Goal: Task Accomplishment & Management: Manage account settings

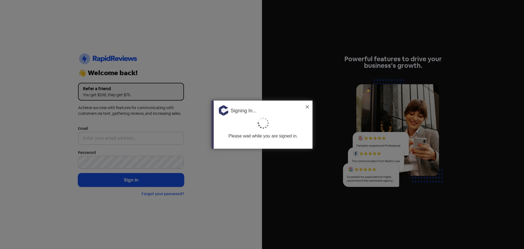
type input "[PERSON_NAME][EMAIL_ADDRESS][DOMAIN_NAME]"
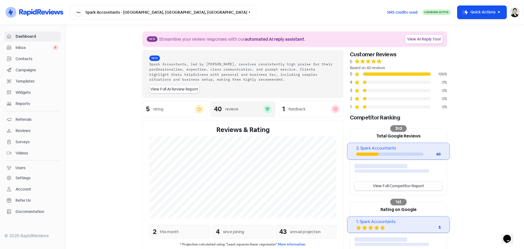
click at [247, 108] on div "reviews" at bounding box center [244, 109] width 38 height 6
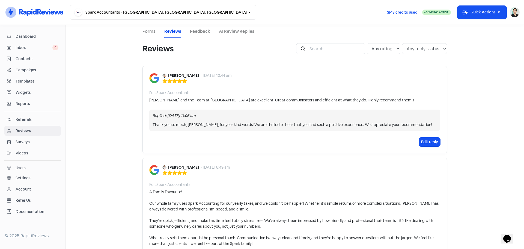
click at [237, 30] on link "AI Review Replies" at bounding box center [237, 31] width 36 height 7
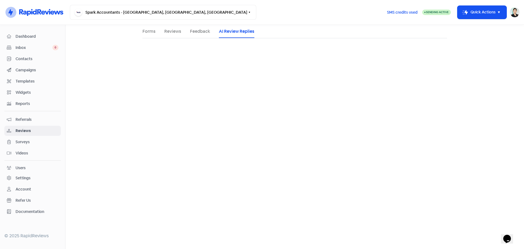
select select "1440"
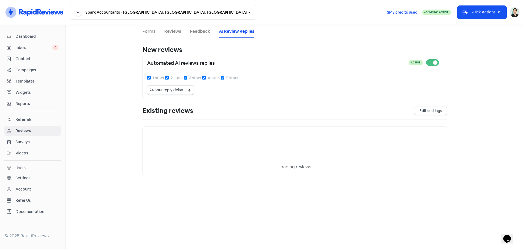
click at [199, 33] on link "Feedback" at bounding box center [200, 31] width 20 height 7
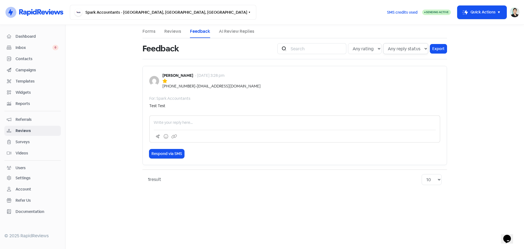
click at [423, 47] on select "Any reply status Has reply No reply" at bounding box center [405, 48] width 45 height 11
select select "false"
click at [384, 43] on select "Any reply status Has reply No reply" at bounding box center [405, 48] width 45 height 11
drag, startPoint x: 337, startPoint y: 70, endPoint x: 318, endPoint y: 86, distance: 24.7
click at [337, 70] on div "Samantha Park - 29 Aug 2025, 3:28 pm +61433924611 - sparkacc2019@gmail.com For:…" at bounding box center [295, 115] width 305 height 99
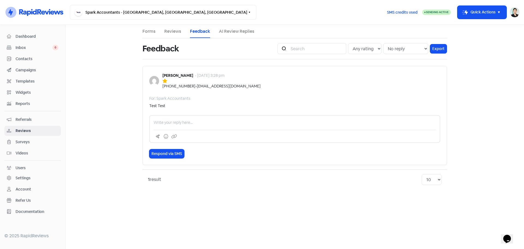
drag, startPoint x: 451, startPoint y: 117, endPoint x: 315, endPoint y: 75, distance: 142.0
click at [450, 117] on main "Forms Reviews Feedback AI Review Replies Feedback Icon For Search Any rating 5 …" at bounding box center [295, 137] width 459 height 224
click at [176, 34] on link "Reviews" at bounding box center [172, 31] width 17 height 7
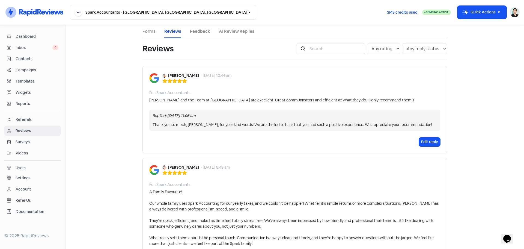
click at [152, 30] on link "Forms" at bounding box center [149, 31] width 13 height 7
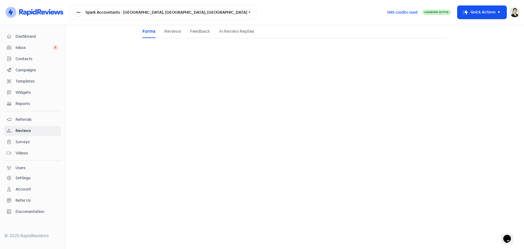
click at [41, 60] on span "Contacts" at bounding box center [37, 59] width 43 height 6
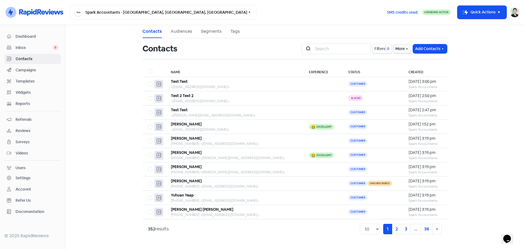
click at [41, 46] on span "Inbox" at bounding box center [34, 48] width 37 height 6
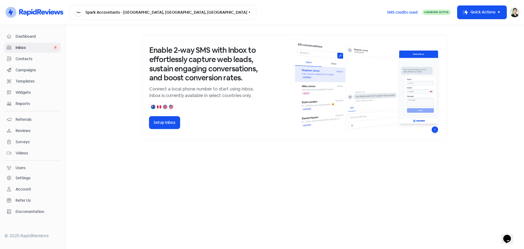
click at [25, 34] on span "Dashboard" at bounding box center [37, 37] width 43 height 6
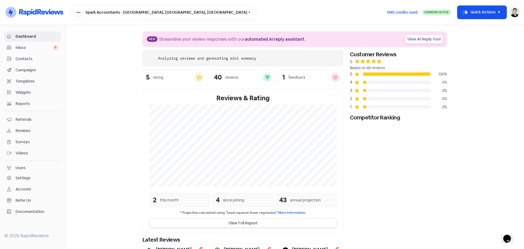
click at [28, 50] on span "Inbox" at bounding box center [34, 48] width 37 height 6
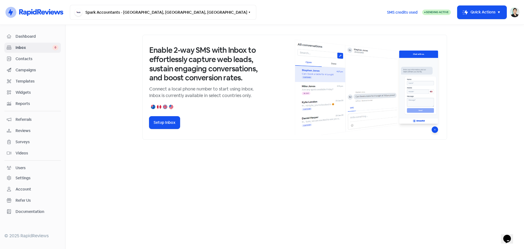
click at [34, 60] on span "Contacts" at bounding box center [37, 59] width 43 height 6
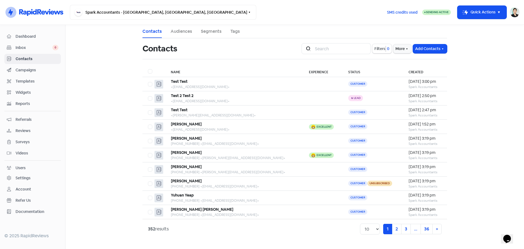
click at [29, 69] on span "Campaigns" at bounding box center [37, 70] width 43 height 6
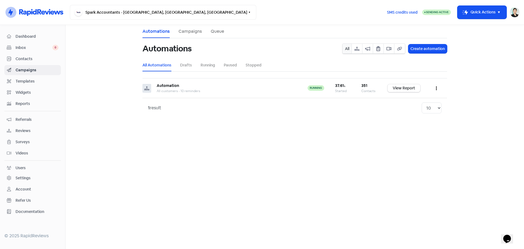
click at [32, 82] on span "Templates" at bounding box center [37, 81] width 43 height 6
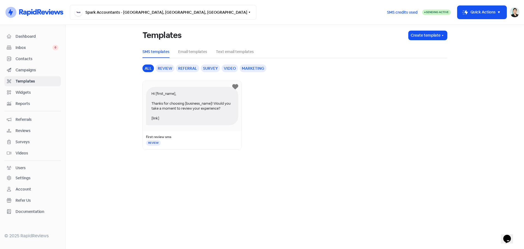
drag, startPoint x: 29, startPoint y: 92, endPoint x: 28, endPoint y: 107, distance: 14.8
click at [29, 92] on span "Widgets" at bounding box center [37, 93] width 43 height 6
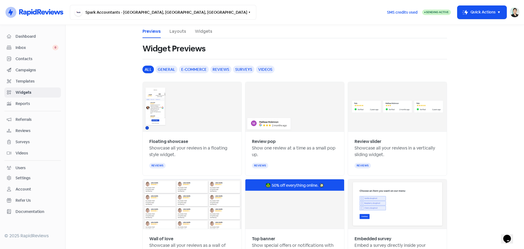
click at [28, 107] on div "Reports" at bounding box center [33, 103] width 52 height 6
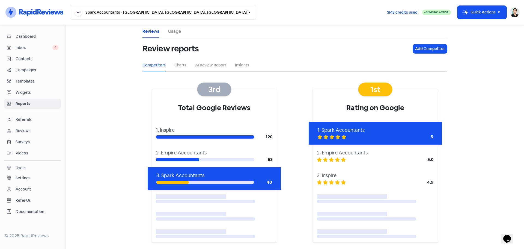
click at [37, 55] on link "Contacts" at bounding box center [32, 59] width 57 height 10
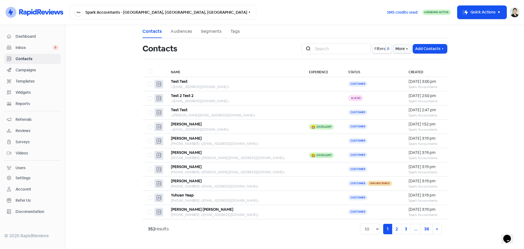
click at [38, 47] on span "Inbox" at bounding box center [34, 48] width 37 height 6
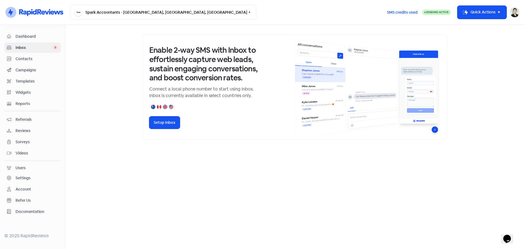
click at [36, 60] on span "Contacts" at bounding box center [37, 59] width 43 height 6
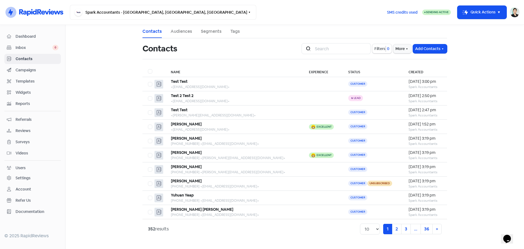
click at [32, 69] on span "Campaigns" at bounding box center [37, 70] width 43 height 6
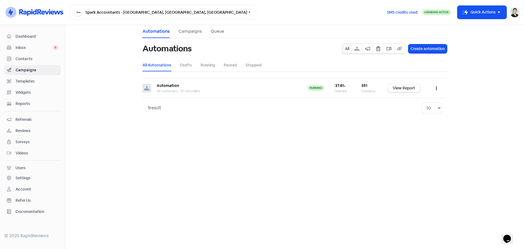
click at [194, 67] on ul "All Automations Drafts Running Paused Stopped" at bounding box center [295, 65] width 305 height 12
click at [184, 67] on link "Drafts" at bounding box center [186, 65] width 12 height 6
click at [166, 66] on link "All Automations" at bounding box center [157, 65] width 29 height 6
click at [368, 85] on div "351" at bounding box center [369, 86] width 15 height 6
drag, startPoint x: 366, startPoint y: 85, endPoint x: 413, endPoint y: 87, distance: 47.3
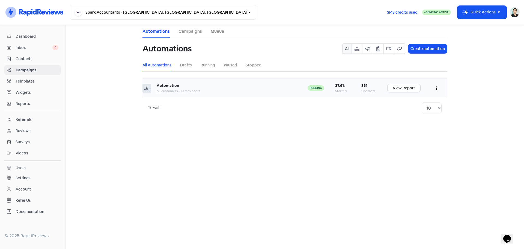
click at [369, 85] on div "351" at bounding box center [369, 86] width 15 height 6
click at [413, 87] on link "View Report" at bounding box center [404, 88] width 33 height 8
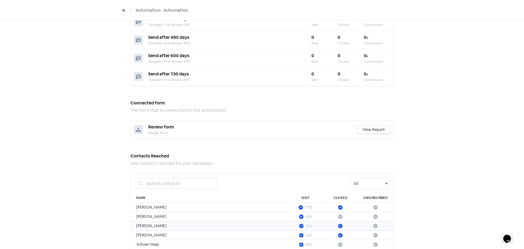
scroll to position [404, 0]
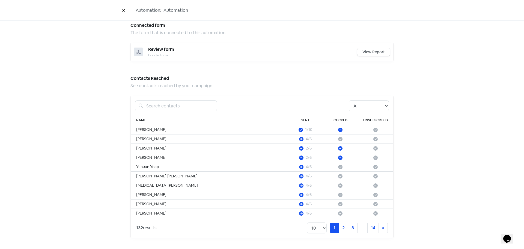
click at [371, 112] on div "All Pending Started Clicked Unsubscribed" at bounding box center [262, 106] width 263 height 20
click at [371, 110] on select "All Pending Started Clicked Unsubscribed" at bounding box center [369, 105] width 40 height 11
click at [349, 100] on select "All Pending Started Clicked Unsubscribed" at bounding box center [369, 105] width 40 height 11
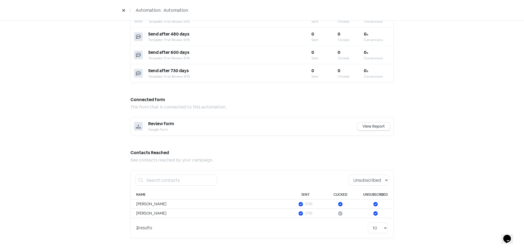
scroll to position [330, 0]
click at [376, 183] on select "All Pending Started Clicked Unsubscribed" at bounding box center [369, 180] width 40 height 11
select select "started"
click at [349, 175] on select "All Pending Started Clicked Unsubscribed" at bounding box center [369, 180] width 40 height 11
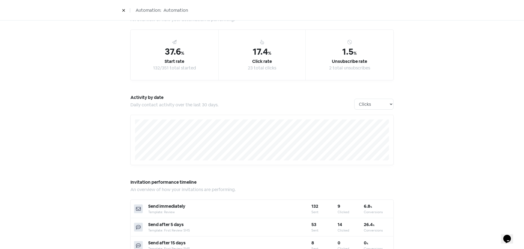
scroll to position [0, 0]
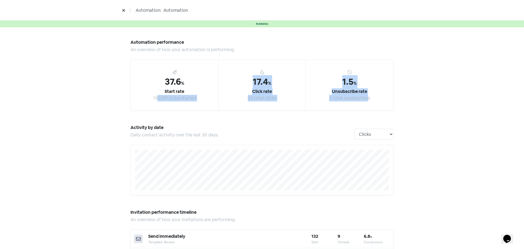
drag, startPoint x: 205, startPoint y: 101, endPoint x: 365, endPoint y: 102, distance: 160.3
click at [365, 102] on div "37.6 % Start rate 132/351 total started 17.4 % Click rate 23 total clicks 1.5 %…" at bounding box center [262, 85] width 263 height 51
click at [365, 102] on div "1.5 % Unsubscribe rate 2 total unsubscribes" at bounding box center [350, 85] width 88 height 50
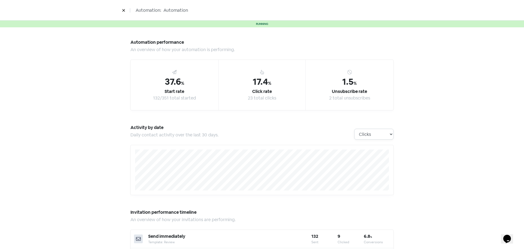
click at [369, 137] on select "Clicks Deliveries Unsubscribes" at bounding box center [373, 134] width 39 height 11
drag, startPoint x: 404, startPoint y: 121, endPoint x: 289, endPoint y: 59, distance: 130.4
click at [126, 10] on button at bounding box center [124, 10] width 8 height 10
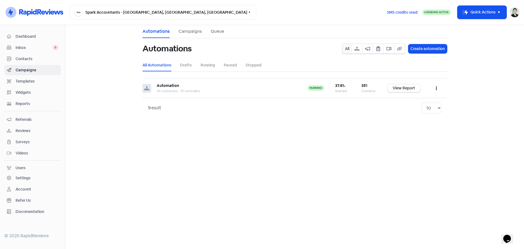
click at [191, 29] on link "Campaigns" at bounding box center [190, 31] width 23 height 7
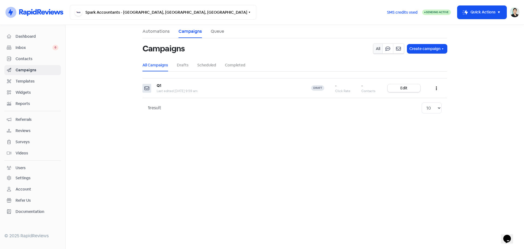
click at [157, 32] on link "Automations" at bounding box center [156, 31] width 27 height 7
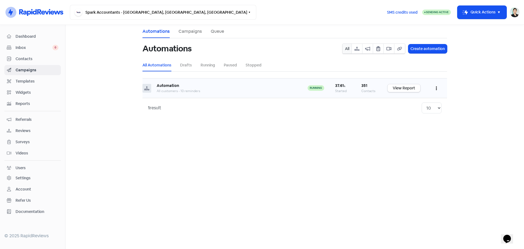
click at [179, 86] on div "Automation" at bounding box center [227, 86] width 140 height 6
click at [340, 87] on b "37.61 %" at bounding box center [340, 85] width 10 height 5
click at [436, 87] on button "button" at bounding box center [436, 88] width 10 height 13
click at [424, 102] on button "Edit" at bounding box center [419, 101] width 43 height 11
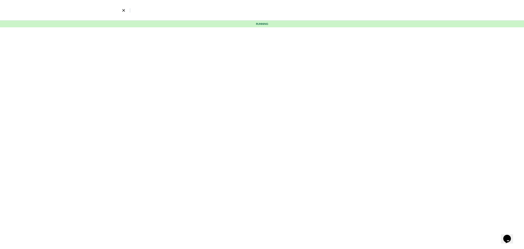
select select "3467"
select select "5"
select select "15"
select select "60"
select select "180"
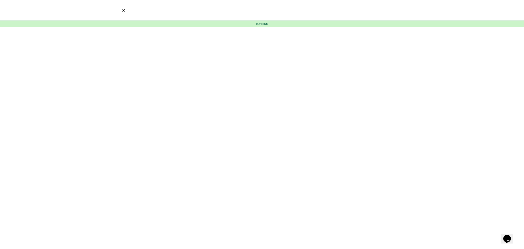
select select "300"
select select "365"
select select "480"
select select "600"
select select "730"
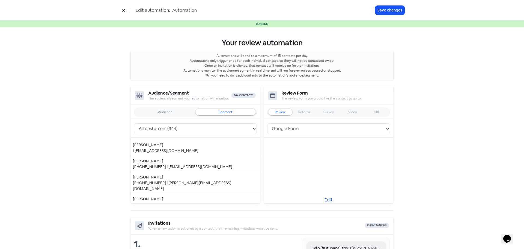
scroll to position [91, 0]
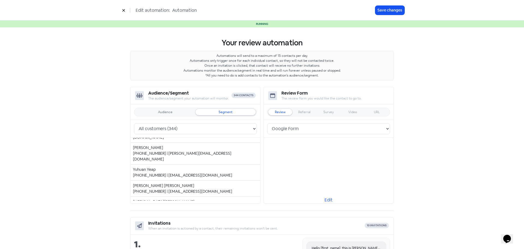
click at [121, 11] on button at bounding box center [124, 10] width 8 height 10
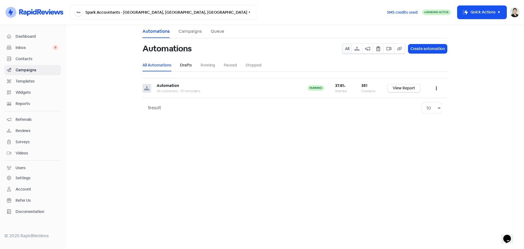
click at [184, 63] on link "Drafts" at bounding box center [186, 65] width 12 height 6
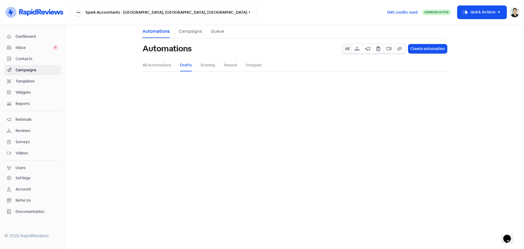
click at [156, 60] on li "All Automations" at bounding box center [157, 65] width 29 height 12
click at [156, 67] on link "All Automations" at bounding box center [157, 65] width 29 height 6
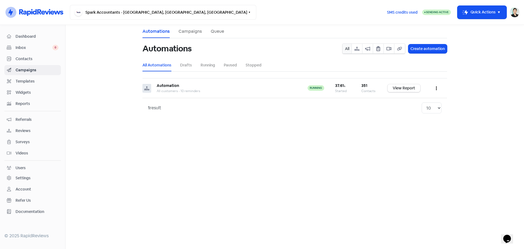
drag, startPoint x: 157, startPoint y: 74, endPoint x: 327, endPoint y: 89, distance: 170.6
click at [159, 87] on b "Automation" at bounding box center [168, 85] width 22 height 5
click at [414, 87] on link "View Report" at bounding box center [404, 88] width 33 height 8
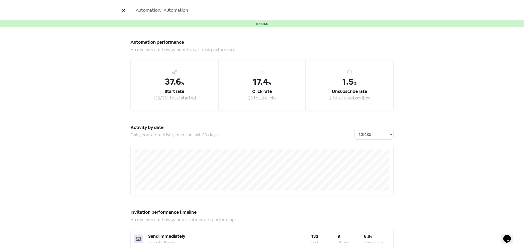
click at [125, 10] on icon at bounding box center [123, 10] width 2 height 2
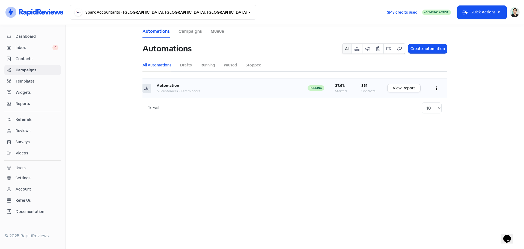
click at [437, 84] on button "button" at bounding box center [436, 88] width 10 height 13
click at [400, 85] on link "View Report" at bounding box center [404, 88] width 33 height 8
click at [437, 89] on button "button" at bounding box center [436, 88] width 10 height 13
click at [431, 98] on button "Edit" at bounding box center [419, 101] width 43 height 11
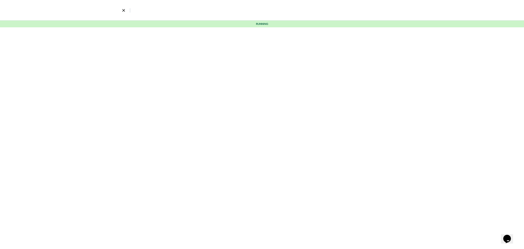
select select "3467"
select select "5"
select select "15"
select select "60"
select select "180"
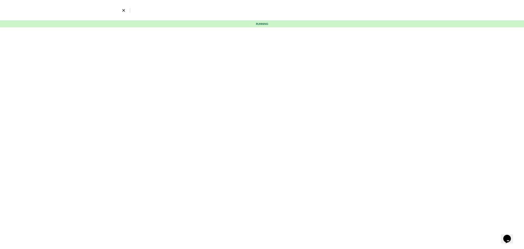
select select "300"
select select "365"
select select "480"
select select "600"
select select "730"
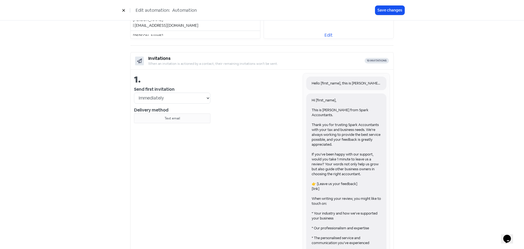
scroll to position [182, 0]
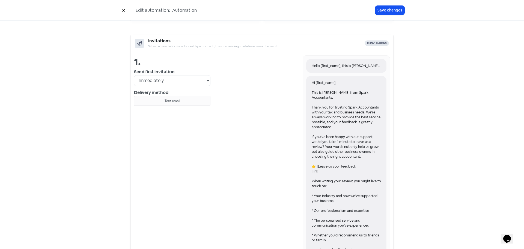
drag, startPoint x: 339, startPoint y: 152, endPoint x: 341, endPoint y: 161, distance: 8.7
click at [341, 161] on div "Hi [first_name], This is Samantha from Spark Accountants. Thank you for trustin…" at bounding box center [346, 196] width 80 height 240
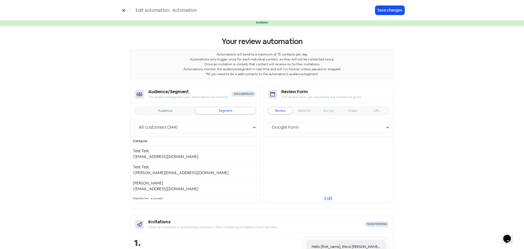
scroll to position [0, 0]
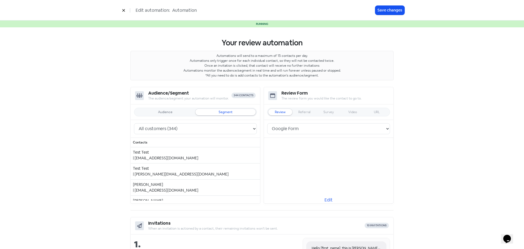
click at [123, 9] on icon at bounding box center [123, 10] width 3 height 3
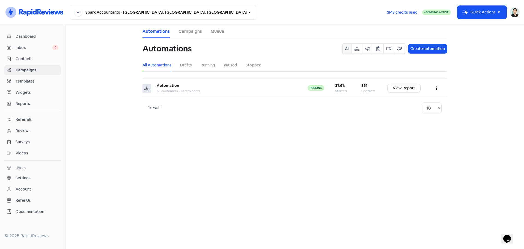
click at [185, 72] on div "Automations All Create automation All Automations Drafts Running Paused Stopped…" at bounding box center [295, 77] width 305 height 79
click at [189, 66] on link "Drafts" at bounding box center [186, 65] width 12 height 6
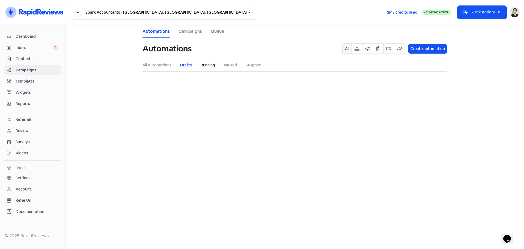
click at [212, 66] on link "Running" at bounding box center [208, 65] width 14 height 6
drag, startPoint x: 228, startPoint y: 66, endPoint x: 244, endPoint y: 67, distance: 16.7
click at [228, 66] on link "Paused" at bounding box center [230, 65] width 13 height 6
click at [251, 67] on link "Stopped" at bounding box center [254, 65] width 16 height 6
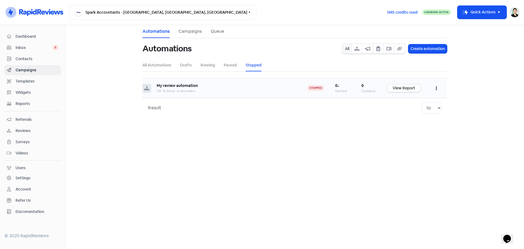
click at [438, 89] on button "button" at bounding box center [436, 88] width 10 height 13
drag, startPoint x: 305, startPoint y: 139, endPoint x: 257, endPoint y: 82, distance: 74.4
click at [304, 136] on main "Automations Campaigns Queue Automations All Create automation All Automations D…" at bounding box center [295, 137] width 459 height 224
click at [191, 29] on link "Campaigns" at bounding box center [190, 31] width 23 height 7
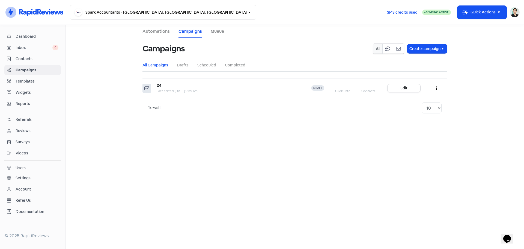
click at [220, 31] on link "Queue" at bounding box center [217, 31] width 13 height 7
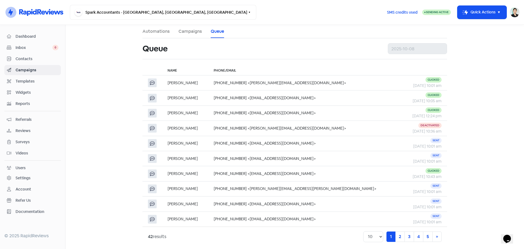
click at [196, 31] on link "Campaigns" at bounding box center [190, 31] width 23 height 7
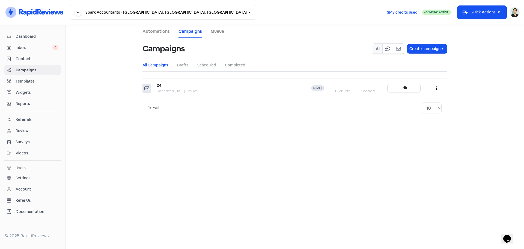
click at [26, 62] on link "Contacts" at bounding box center [32, 59] width 57 height 10
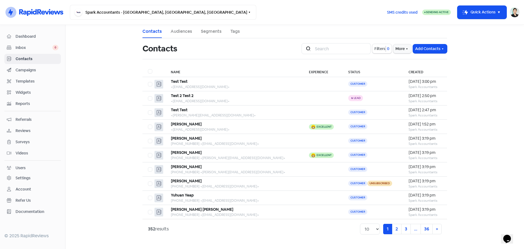
click at [39, 49] on span "Inbox" at bounding box center [34, 48] width 37 height 6
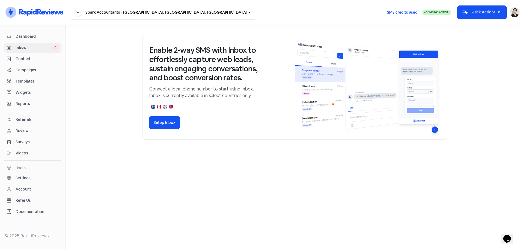
click at [46, 33] on div "Dashboard" at bounding box center [33, 36] width 52 height 6
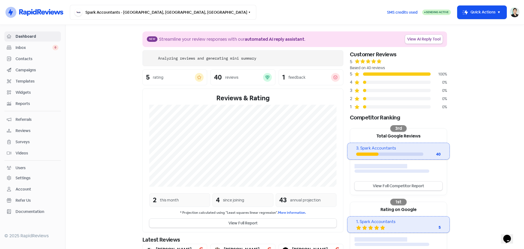
click at [42, 47] on span "Inbox" at bounding box center [34, 48] width 37 height 6
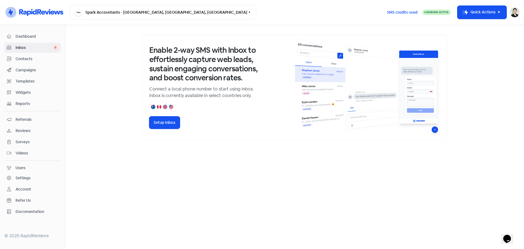
click at [39, 62] on link "Contacts" at bounding box center [32, 59] width 57 height 10
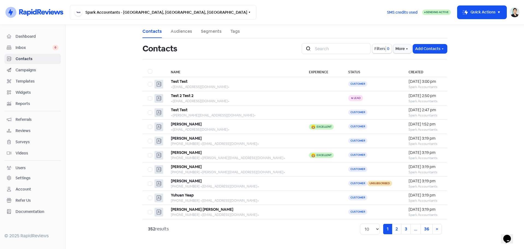
click at [34, 105] on span "Reports" at bounding box center [37, 104] width 43 height 6
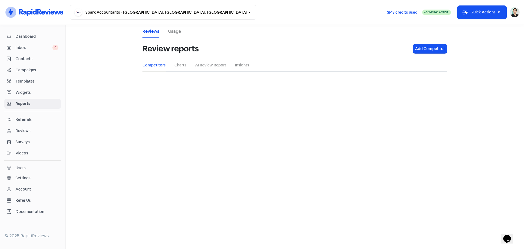
click at [36, 91] on span "Widgets" at bounding box center [37, 93] width 43 height 6
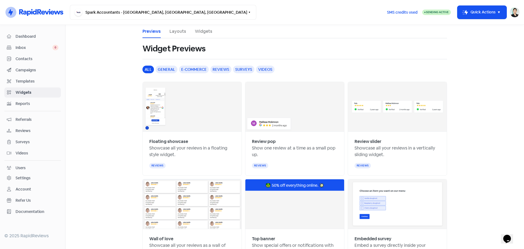
click at [39, 78] on link "Templates" at bounding box center [32, 81] width 57 height 10
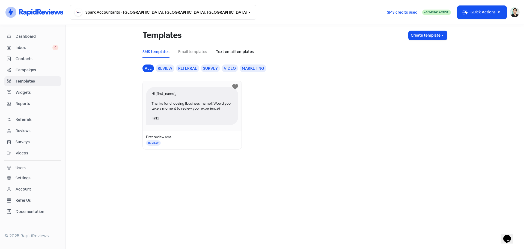
drag, startPoint x: 197, startPoint y: 50, endPoint x: 221, endPoint y: 50, distance: 24.3
click at [197, 50] on link "Email templates" at bounding box center [192, 52] width 29 height 6
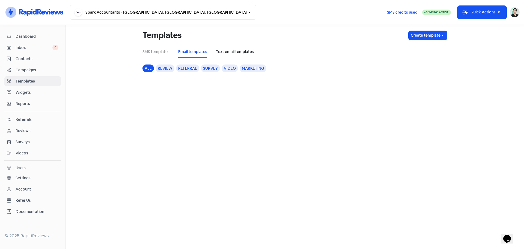
click at [226, 50] on link "Text email templates" at bounding box center [235, 52] width 38 height 6
click at [158, 51] on link "SMS templates" at bounding box center [156, 52] width 27 height 6
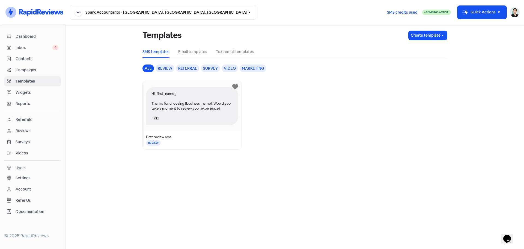
click at [28, 71] on span "Campaigns" at bounding box center [37, 70] width 43 height 6
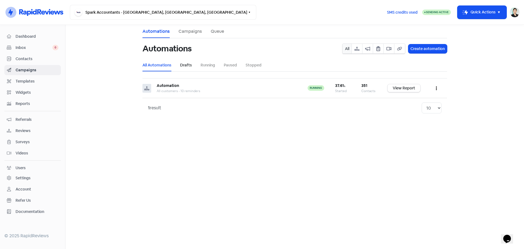
drag, startPoint x: 194, startPoint y: 65, endPoint x: 188, endPoint y: 65, distance: 6.3
click at [194, 65] on ul "All Automations Drafts Running Paused Stopped" at bounding box center [295, 65] width 305 height 12
click at [50, 65] on link "Campaigns" at bounding box center [32, 70] width 57 height 10
click at [35, 57] on span "Contacts" at bounding box center [37, 59] width 43 height 6
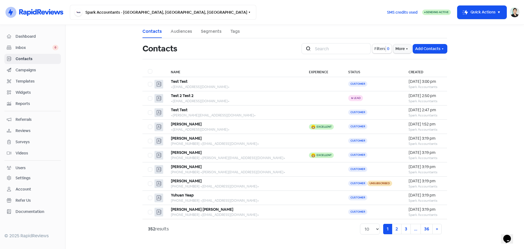
drag, startPoint x: 177, startPoint y: 31, endPoint x: 180, endPoint y: 33, distance: 3.3
click at [177, 31] on link "Audiences" at bounding box center [182, 31] width 22 height 7
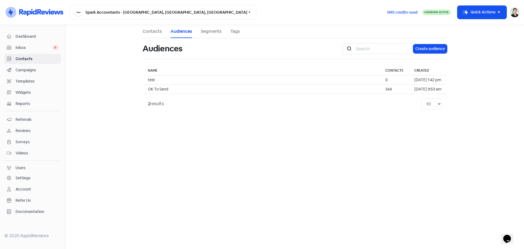
click at [232, 32] on link "Tags" at bounding box center [235, 31] width 10 height 7
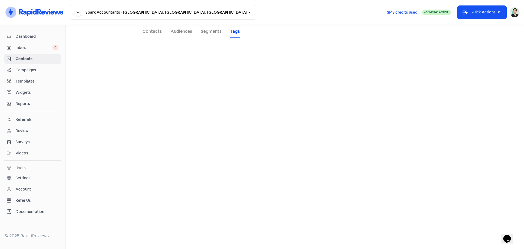
click at [211, 32] on link "Segments" at bounding box center [211, 31] width 21 height 7
click at [157, 32] on link "Contacts" at bounding box center [152, 31] width 19 height 7
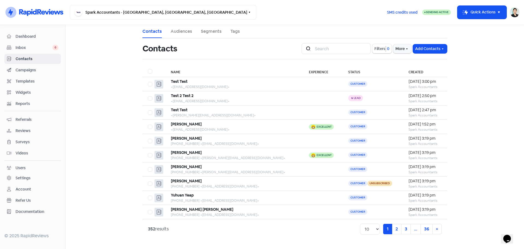
click at [23, 46] on span "Inbox" at bounding box center [34, 48] width 37 height 6
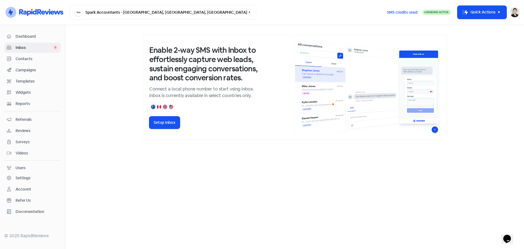
drag, startPoint x: 24, startPoint y: 60, endPoint x: 25, endPoint y: 113, distance: 53.0
click at [24, 60] on span "Contacts" at bounding box center [37, 59] width 43 height 6
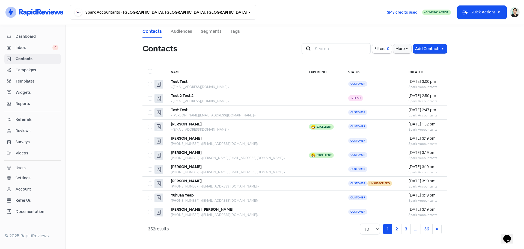
click at [33, 100] on link "Reports" at bounding box center [32, 104] width 57 height 10
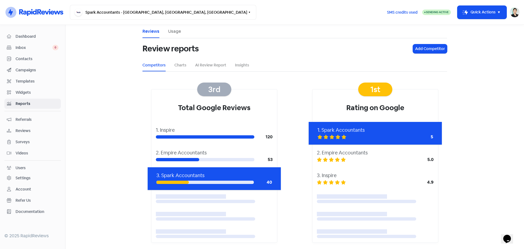
click at [172, 29] on link "Usage" at bounding box center [174, 31] width 13 height 7
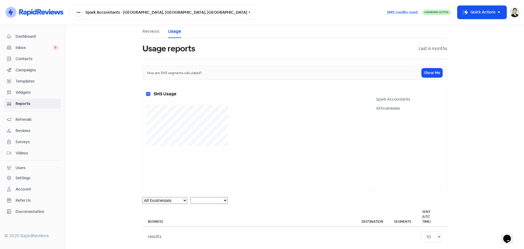
select select "[object Object]"
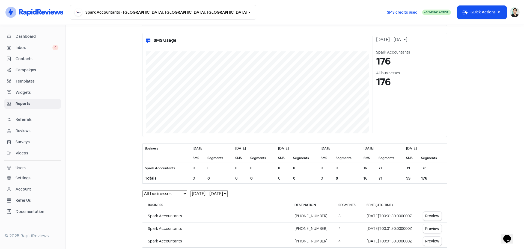
scroll to position [166, 0]
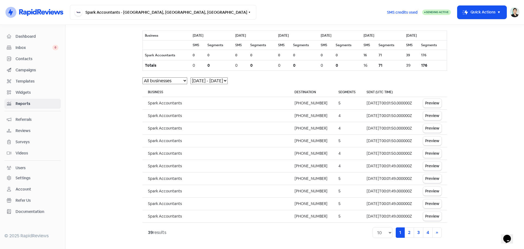
click at [39, 119] on span "Referrals" at bounding box center [37, 120] width 43 height 6
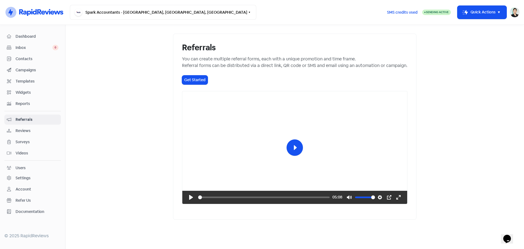
click at [38, 129] on span "Reviews" at bounding box center [37, 131] width 43 height 6
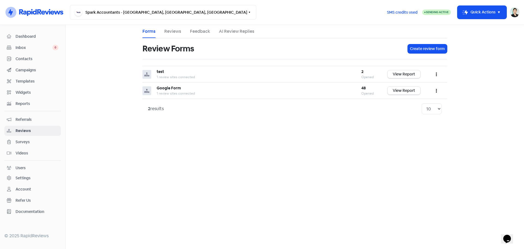
click at [35, 137] on link "Surveys" at bounding box center [32, 142] width 57 height 10
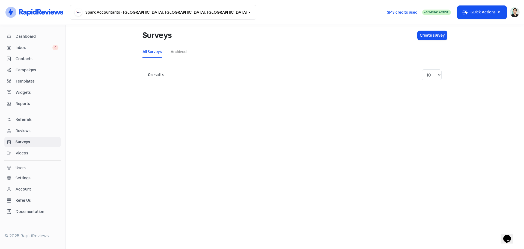
click at [28, 152] on span "Videos" at bounding box center [37, 153] width 43 height 6
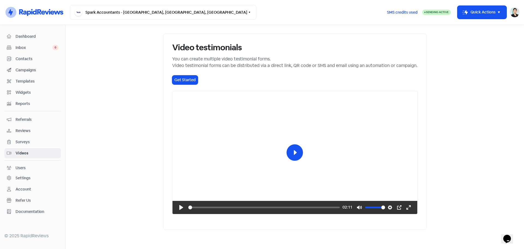
click at [28, 97] on link "Widgets" at bounding box center [32, 92] width 57 height 10
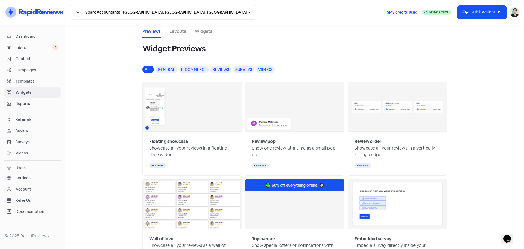
click at [36, 57] on span "Contacts" at bounding box center [37, 59] width 43 height 6
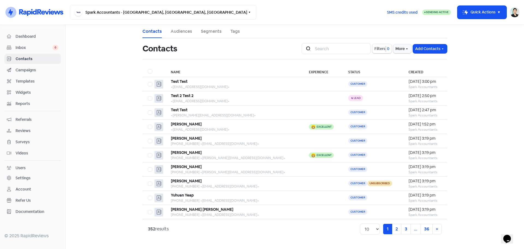
click at [37, 47] on span "Inbox" at bounding box center [34, 48] width 37 height 6
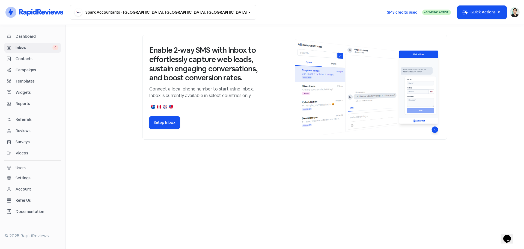
click at [42, 35] on span "Dashboard" at bounding box center [37, 37] width 43 height 6
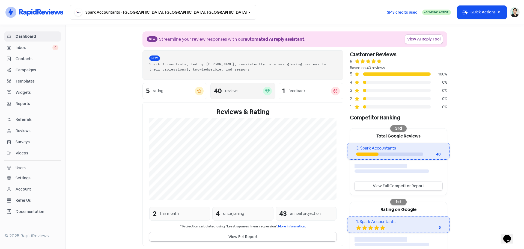
click at [244, 87] on div "40 reviews" at bounding box center [243, 91] width 58 height 9
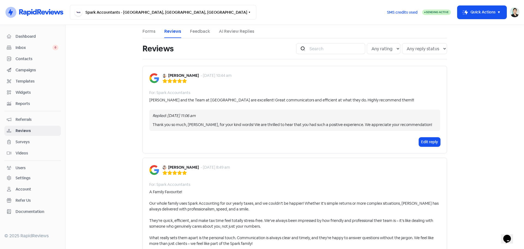
click at [32, 36] on span "Dashboard" at bounding box center [37, 37] width 43 height 6
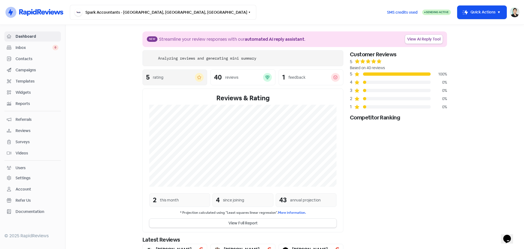
click at [173, 72] on div "Icon For Loading Analyzing reviews and generating mini summary 5 rating 40 revi…" at bounding box center [243, 142] width 208 height 185
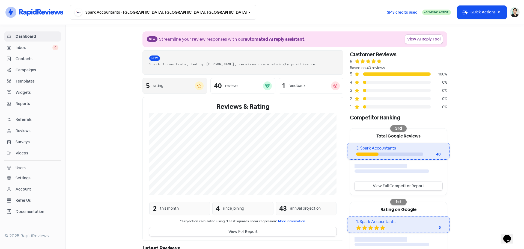
click at [172, 87] on div "rating" at bounding box center [174, 86] width 42 height 6
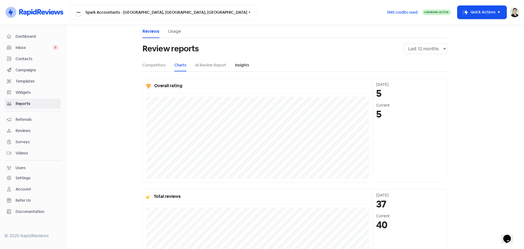
click at [244, 66] on link "Insights" at bounding box center [242, 65] width 14 height 6
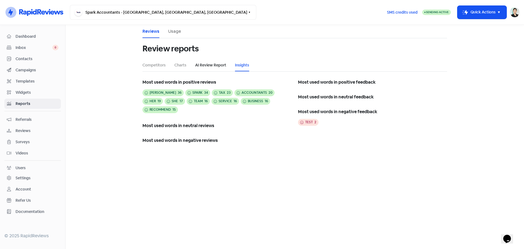
click at [214, 63] on link "AI Review Report" at bounding box center [210, 65] width 31 height 6
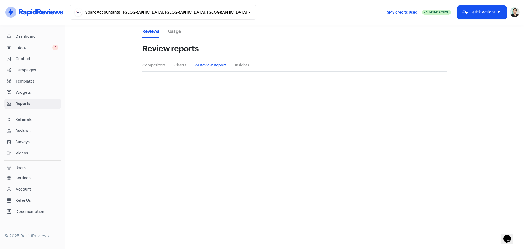
select select "12_months"
click at [244, 63] on link "Insights" at bounding box center [242, 65] width 14 height 6
click at [178, 65] on link "Charts" at bounding box center [181, 65] width 12 height 6
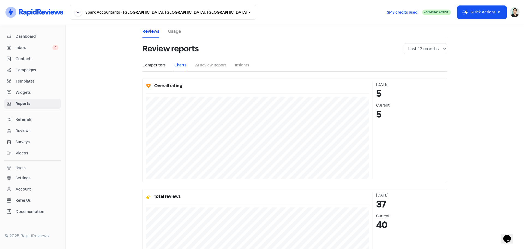
click at [156, 66] on link "Competitors" at bounding box center [154, 65] width 23 height 6
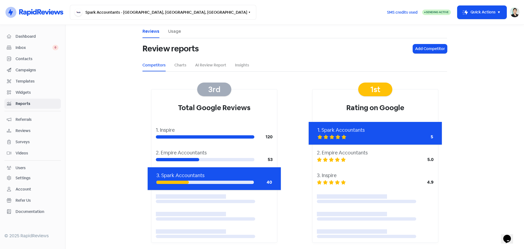
click at [40, 46] on span "Inbox" at bounding box center [34, 48] width 37 height 6
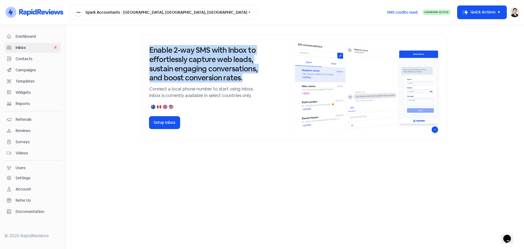
drag, startPoint x: 230, startPoint y: 54, endPoint x: 271, endPoint y: 80, distance: 48.5
click at [271, 80] on div "Enable 2-way SMS with Inbox to effortlessly capture web leads, sustain engaging…" at bounding box center [295, 87] width 305 height 105
click at [271, 80] on div "Enable 2-way SMS with Inbox to effortlessly capture web leads, sustain engaging…" at bounding box center [222, 87] width 146 height 83
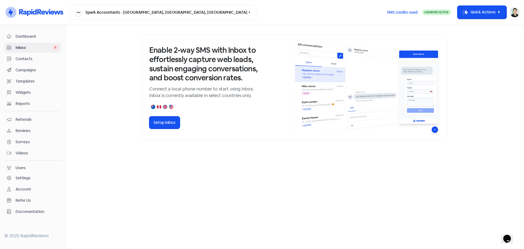
click at [271, 80] on div "Enable 2-way SMS with Inbox to effortlessly capture web leads, sustain engaging…" at bounding box center [222, 87] width 146 height 83
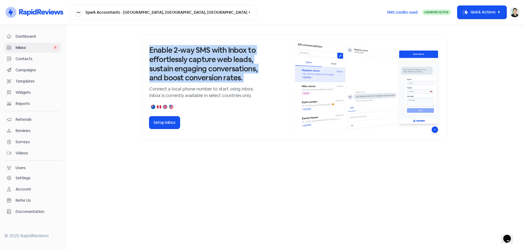
click at [271, 80] on div "Enable 2-way SMS with Inbox to effortlessly capture web leads, sustain engaging…" at bounding box center [222, 87] width 146 height 83
click at [25, 59] on span "Contacts" at bounding box center [37, 59] width 43 height 6
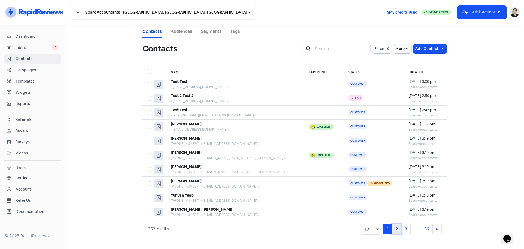
click at [399, 230] on link "2" at bounding box center [397, 229] width 10 height 10
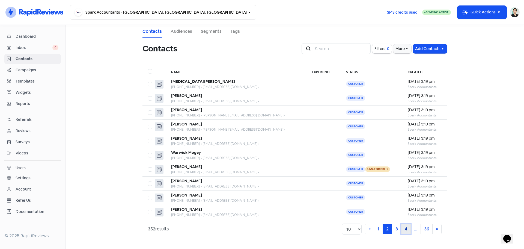
click at [410, 229] on link "4" at bounding box center [406, 229] width 10 height 10
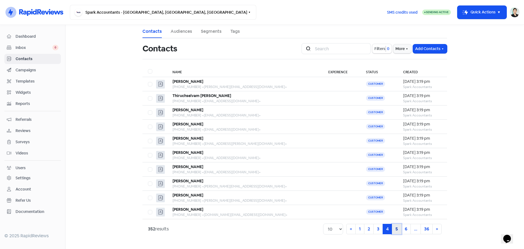
click at [399, 229] on link "5" at bounding box center [397, 229] width 10 height 10
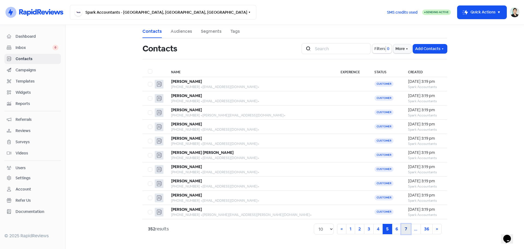
click at [408, 229] on link "7" at bounding box center [406, 229] width 10 height 10
drag, startPoint x: 401, startPoint y: 229, endPoint x: 397, endPoint y: 232, distance: 5.3
click at [401, 229] on link "9" at bounding box center [406, 229] width 10 height 10
click at [397, 232] on link "10" at bounding box center [395, 229] width 12 height 10
click at [406, 231] on link "12" at bounding box center [405, 229] width 11 height 10
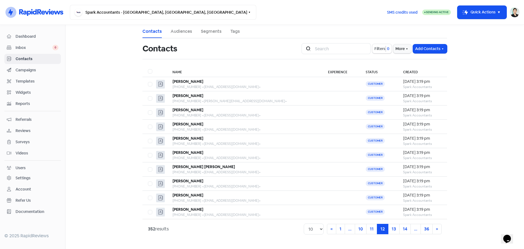
click at [51, 69] on span "Campaigns" at bounding box center [37, 70] width 43 height 6
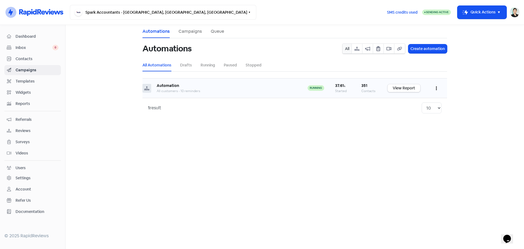
click at [434, 89] on button "button" at bounding box center [436, 88] width 10 height 13
drag, startPoint x: 368, startPoint y: 89, endPoint x: 273, endPoint y: 73, distance: 96.5
click at [367, 89] on div "Contacts" at bounding box center [369, 90] width 15 height 5
click at [256, 66] on link "Stopped" at bounding box center [254, 65] width 16 height 6
drag, startPoint x: 235, startPoint y: 66, endPoint x: 206, endPoint y: 66, distance: 28.9
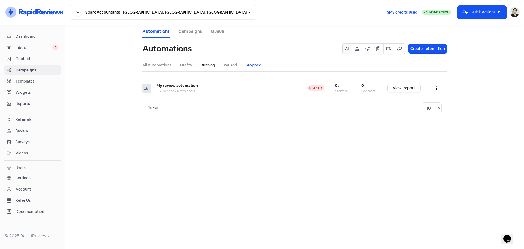
click at [234, 66] on link "Paused" at bounding box center [230, 65] width 13 height 6
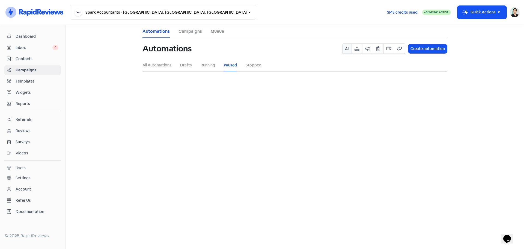
click at [196, 66] on ul "All Automations Drafts Running Paused Stopped" at bounding box center [295, 65] width 305 height 12
click at [211, 66] on link "Running" at bounding box center [208, 65] width 14 height 6
drag, startPoint x: 251, startPoint y: 66, endPoint x: 175, endPoint y: 65, distance: 75.9
click at [251, 66] on link "Stopped" at bounding box center [254, 65] width 16 height 6
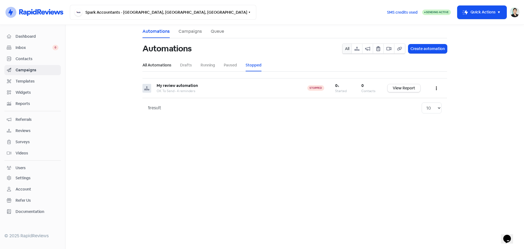
click at [152, 64] on link "All Automations" at bounding box center [157, 65] width 29 height 6
click at [356, 48] on icon "button" at bounding box center [357, 48] width 5 height 5
click at [48, 77] on link "Templates" at bounding box center [32, 81] width 57 height 10
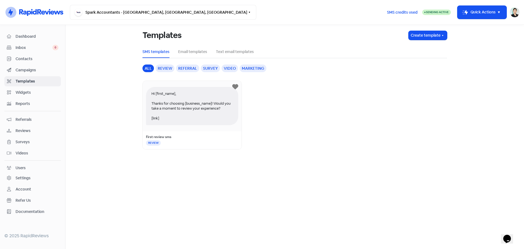
click at [41, 93] on span "Widgets" at bounding box center [37, 93] width 43 height 6
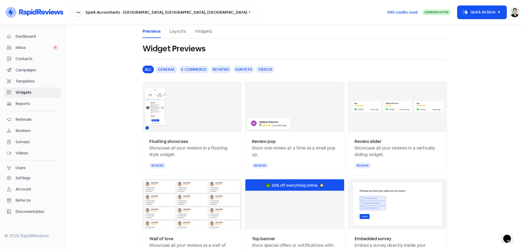
click at [35, 102] on span "Reports" at bounding box center [37, 104] width 43 height 6
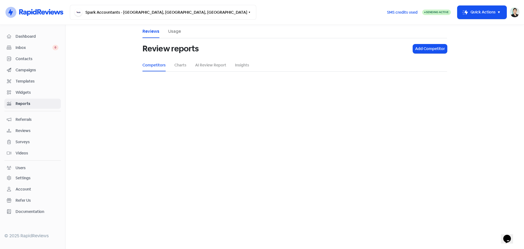
click at [34, 121] on span "Referrals" at bounding box center [37, 120] width 43 height 6
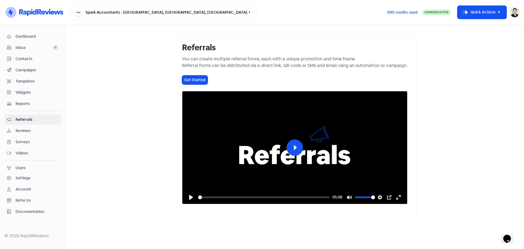
click at [233, 54] on div "Referrals You can create multiple referral forms, each with a unique promotion …" at bounding box center [295, 127] width 244 height 186
click at [232, 54] on div "Referrals You can create multiple referral forms, each with a unique promotion …" at bounding box center [295, 127] width 244 height 186
click at [224, 63] on div "You can create multiple referral forms, each with a unique promotion and time f…" at bounding box center [295, 62] width 226 height 13
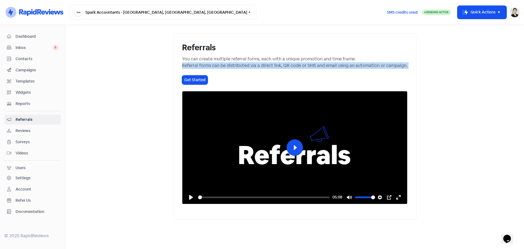
click at [224, 63] on div "You can create multiple referral forms, each with a unique promotion and time f…" at bounding box center [295, 62] width 226 height 13
click at [182, 81] on button "Get Started" at bounding box center [195, 79] width 26 height 9
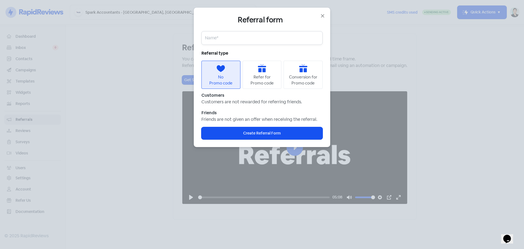
click at [250, 41] on input "text" at bounding box center [262, 38] width 121 height 14
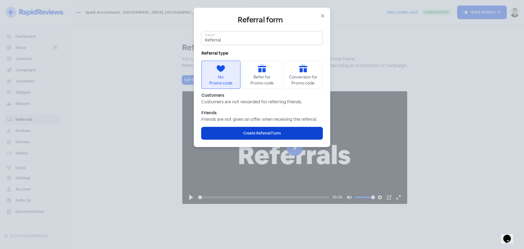
type input "Referral"
click at [249, 134] on span "Create Referral Form" at bounding box center [262, 133] width 38 height 6
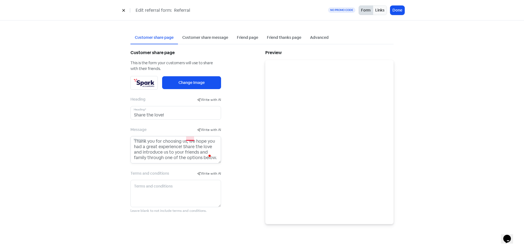
scroll to position [9, 0]
click at [190, 139] on textarea "Thank you for choosing us. We hope you had a great experience! Share the love a…" at bounding box center [176, 149] width 91 height 27
drag, startPoint x: 217, startPoint y: 149, endPoint x: 218, endPoint y: 154, distance: 4.8
click at [218, 154] on textarea "Thank you for choosing us. We hope you had a great experience! Share the love a…" at bounding box center [176, 149] width 91 height 27
type textarea "Thank you for choosing us. We hope you had a great experience! Share the love a…"
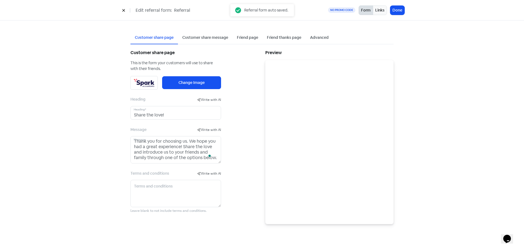
click at [232, 149] on div "Customer share page This is the form your customers will use to share with thei…" at bounding box center [194, 139] width 135 height 180
click at [203, 119] on input "Share the love!" at bounding box center [176, 113] width 91 height 14
click at [234, 137] on div "Customer share page This is the form your customers will use to share with thei…" at bounding box center [194, 139] width 135 height 180
drag, startPoint x: 208, startPoint y: 40, endPoint x: 236, endPoint y: 40, distance: 28.1
click at [209, 40] on div "Customer share message" at bounding box center [205, 38] width 46 height 6
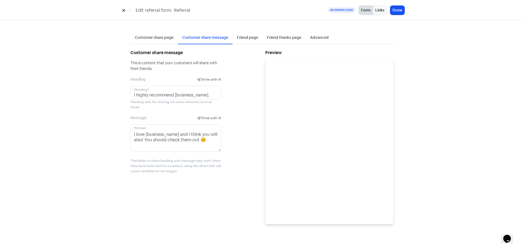
click at [252, 37] on div "Friend page" at bounding box center [247, 38] width 21 height 6
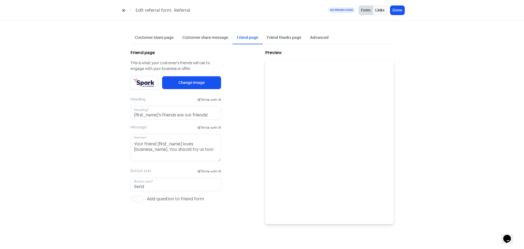
click at [289, 37] on div "Friend thanks page" at bounding box center [284, 38] width 34 height 6
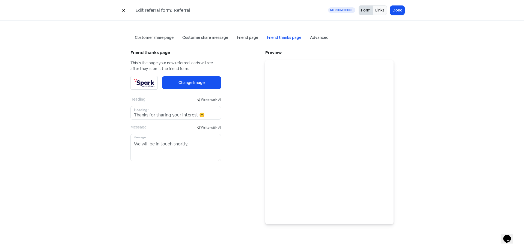
click at [324, 37] on div "Advanced" at bounding box center [319, 38] width 19 height 6
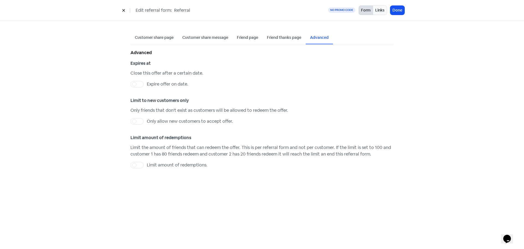
click at [139, 36] on div "Customer share page" at bounding box center [154, 38] width 39 height 6
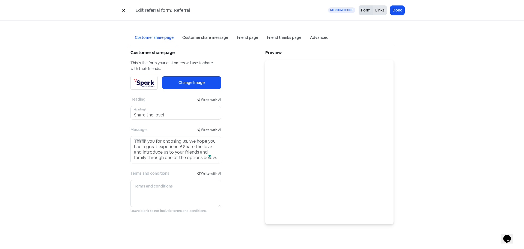
click at [381, 11] on button "Links" at bounding box center [380, 10] width 14 height 10
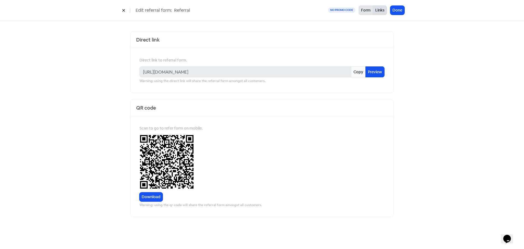
click at [371, 11] on button "Form" at bounding box center [366, 10] width 14 height 10
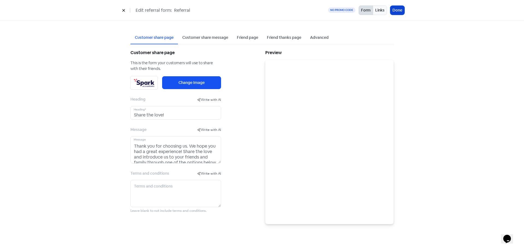
click at [398, 11] on button "Done" at bounding box center [398, 10] width 14 height 9
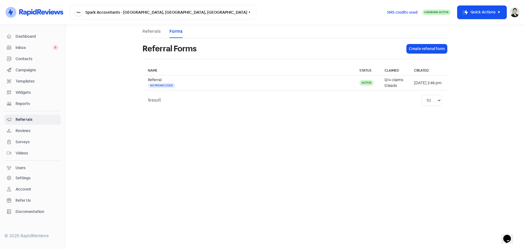
click at [29, 97] on div "Dashboard Inbox 0 Contacts Campaigns Templates Widgets Reports Referrals Review…" at bounding box center [32, 123] width 57 height 185
click at [35, 103] on span "Reports" at bounding box center [37, 104] width 43 height 6
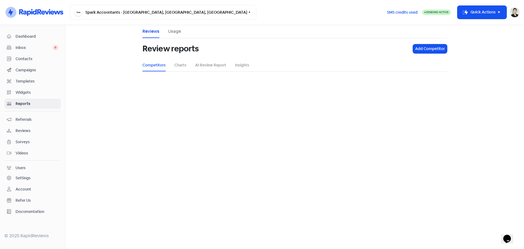
click at [39, 61] on span "Contacts" at bounding box center [37, 59] width 43 height 6
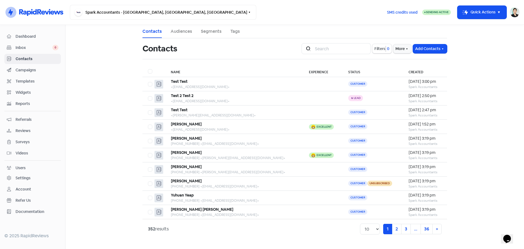
click at [39, 70] on span "Campaigns" at bounding box center [37, 70] width 43 height 6
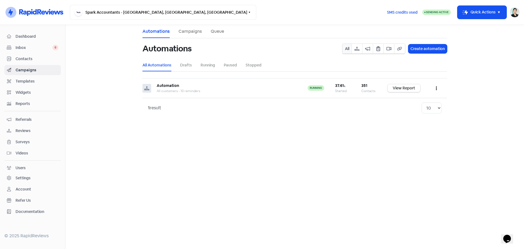
click at [39, 47] on span "Inbox" at bounding box center [34, 48] width 37 height 6
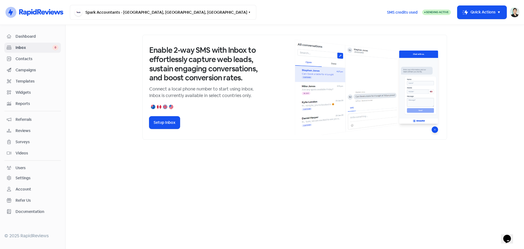
click at [42, 34] on span "Dashboard" at bounding box center [37, 37] width 43 height 6
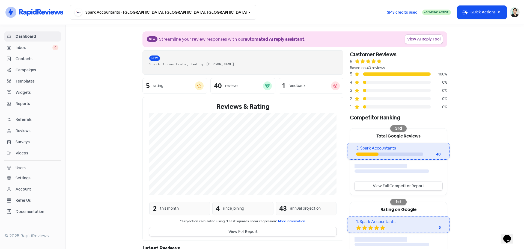
click at [33, 96] on link "Widgets" at bounding box center [32, 92] width 57 height 10
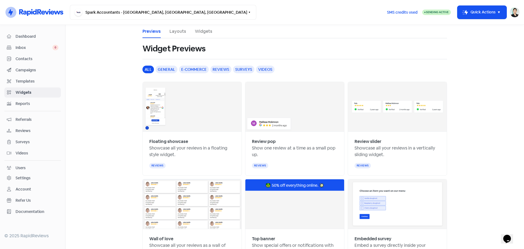
click at [21, 109] on div "Dashboard Inbox 0 Contacts Campaigns Templates Widgets Reports Referrals Review…" at bounding box center [32, 123] width 57 height 185
click at [31, 66] on link "Campaigns" at bounding box center [32, 70] width 57 height 10
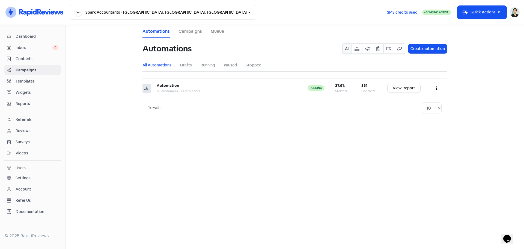
click at [35, 55] on link "Contacts" at bounding box center [32, 59] width 57 height 10
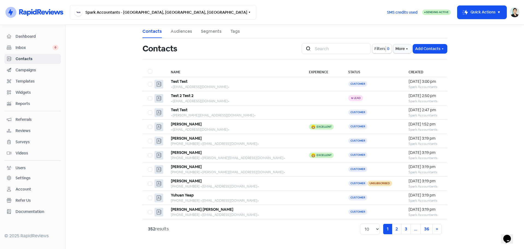
click at [34, 49] on span "Inbox" at bounding box center [34, 48] width 37 height 6
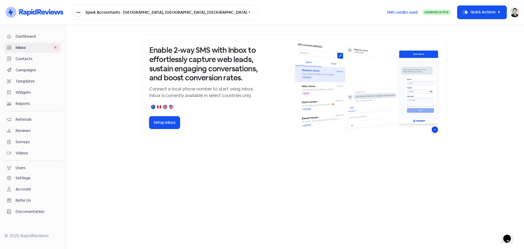
click at [38, 34] on span "Dashboard" at bounding box center [37, 37] width 43 height 6
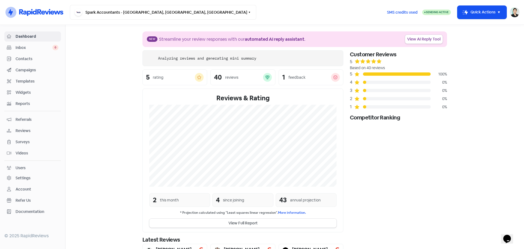
click at [35, 68] on span "Campaigns" at bounding box center [37, 70] width 43 height 6
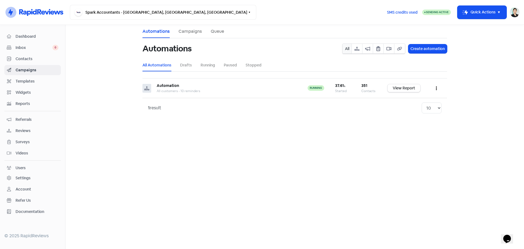
click at [191, 34] on link "Campaigns" at bounding box center [190, 31] width 23 height 7
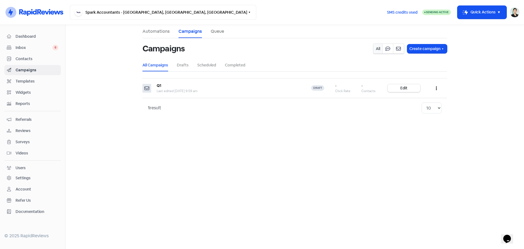
drag, startPoint x: 40, startPoint y: 39, endPoint x: 57, endPoint y: 20, distance: 24.6
click at [40, 39] on span "Dashboard" at bounding box center [37, 37] width 43 height 6
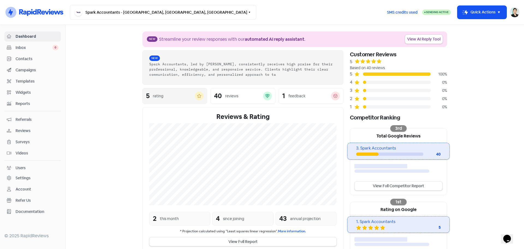
click at [161, 98] on div "rating" at bounding box center [158, 96] width 11 height 6
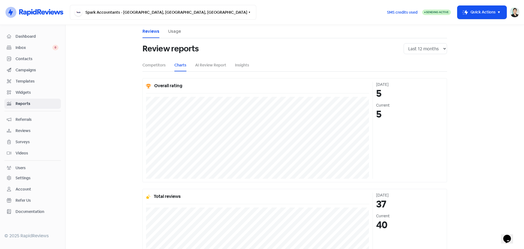
drag, startPoint x: 395, startPoint y: 96, endPoint x: 372, endPoint y: 96, distance: 22.9
click at [373, 96] on div "12 months ago 5 Current 5" at bounding box center [408, 130] width 71 height 97
click at [431, 49] on select "Last 12 months Last 24 months Last 36 months" at bounding box center [425, 48] width 43 height 11
select select "36"
click at [404, 43] on select "Last 12 months Last 24 months Last 36 months" at bounding box center [425, 48] width 43 height 11
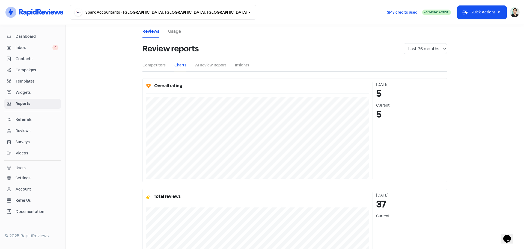
click at [317, 71] on section "Review reports Last 12 months Last 24 months Last 36 months Competitors Charts …" at bounding box center [295, 54] width 305 height 33
click at [230, 64] on ul "Competitors Charts AI Review Report Insights" at bounding box center [295, 65] width 305 height 12
click at [235, 64] on link "Insights" at bounding box center [242, 65] width 14 height 6
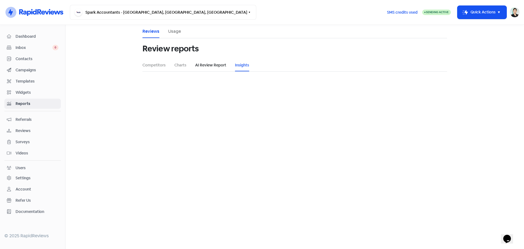
click at [213, 64] on link "AI Review Report" at bounding box center [210, 65] width 31 height 6
select select "12_months"
click at [176, 64] on link "Charts" at bounding box center [181, 65] width 12 height 6
drag, startPoint x: 153, startPoint y: 64, endPoint x: 145, endPoint y: 64, distance: 8.5
click at [153, 64] on link "Competitors" at bounding box center [154, 65] width 23 height 6
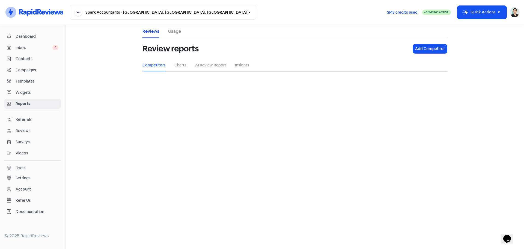
click at [25, 62] on div "Contacts" at bounding box center [33, 59] width 52 height 6
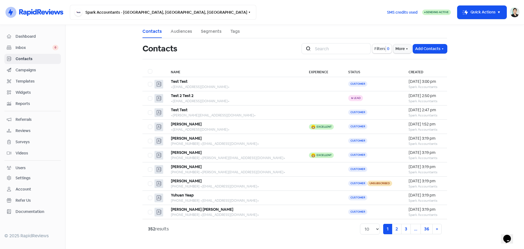
click at [38, 48] on span "Inbox" at bounding box center [34, 48] width 37 height 6
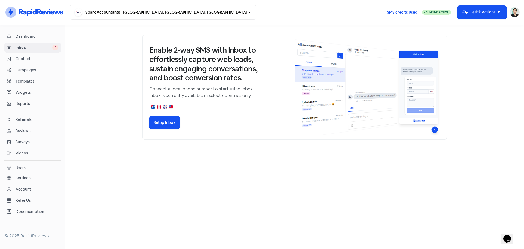
drag, startPoint x: 37, startPoint y: 59, endPoint x: 33, endPoint y: 72, distance: 13.8
click at [37, 59] on span "Contacts" at bounding box center [37, 59] width 43 height 6
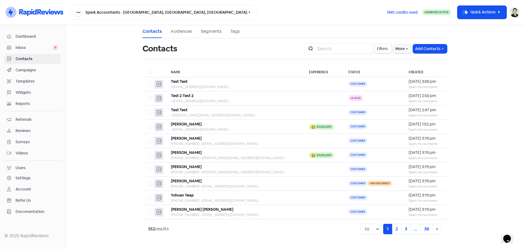
click at [33, 72] on span "Campaigns" at bounding box center [37, 70] width 43 height 6
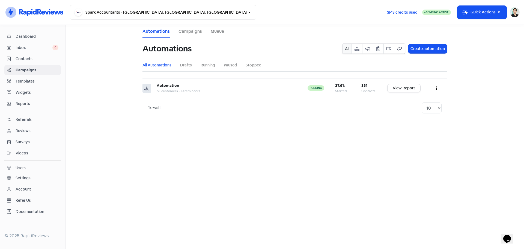
click at [32, 176] on div "Settings" at bounding box center [33, 178] width 52 height 6
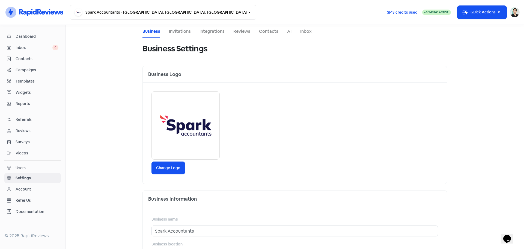
click at [26, 189] on div "Account" at bounding box center [24, 189] width 16 height 6
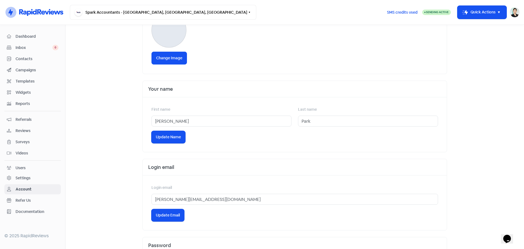
scroll to position [144, 0]
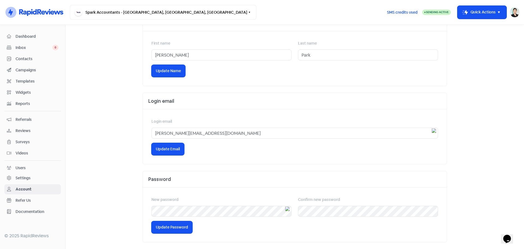
click at [34, 199] on span "Refer Us" at bounding box center [37, 200] width 43 height 6
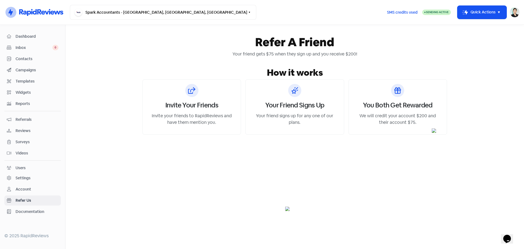
click at [31, 213] on span "Documentation" at bounding box center [37, 212] width 43 height 6
click at [37, 176] on div "Settings" at bounding box center [33, 178] width 52 height 6
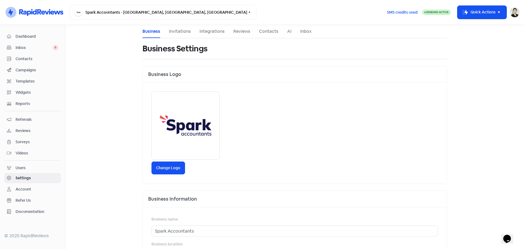
click at [40, 167] on div "Users" at bounding box center [33, 168] width 52 height 6
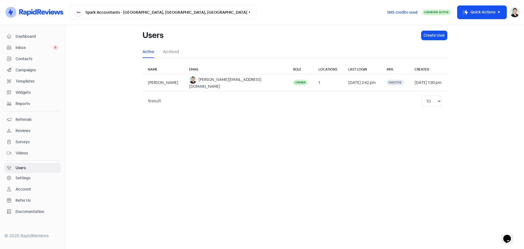
click at [34, 102] on span "Reports" at bounding box center [37, 104] width 43 height 6
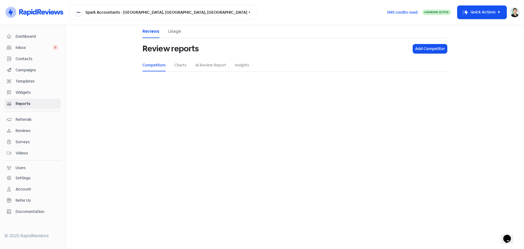
click at [36, 46] on span "Inbox" at bounding box center [34, 48] width 37 height 6
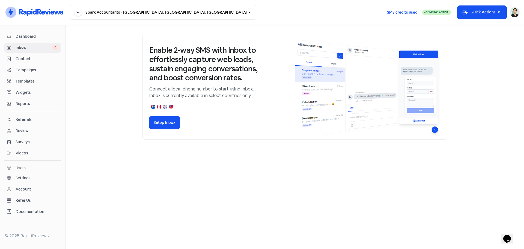
click at [33, 61] on span "Contacts" at bounding box center [37, 59] width 43 height 6
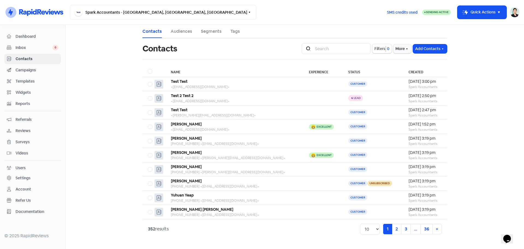
click at [304, 73] on th "Experience" at bounding box center [323, 71] width 39 height 11
click at [375, 231] on select "10 20 30 50 100" at bounding box center [370, 228] width 20 height 11
select select "100"
click at [360, 223] on select "10 20 30 50 100" at bounding box center [370, 228] width 20 height 11
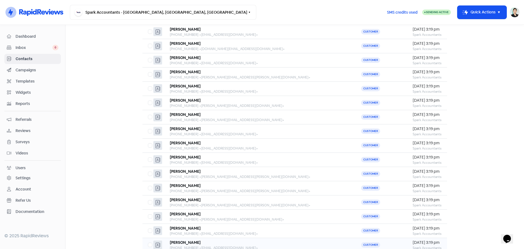
scroll to position [1275, 0]
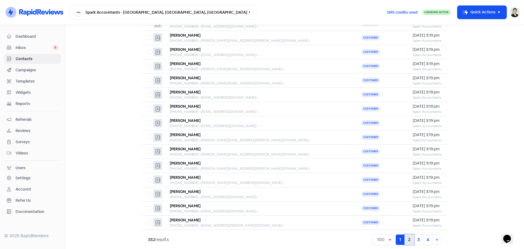
click at [409, 234] on link "2" at bounding box center [410, 239] width 10 height 10
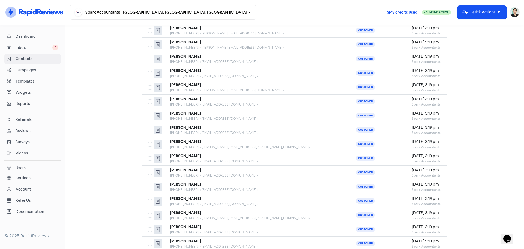
scroll to position [1275, 0]
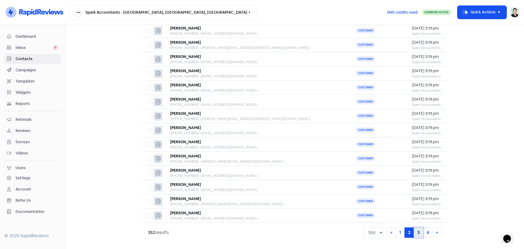
click at [416, 233] on link "3" at bounding box center [419, 232] width 10 height 10
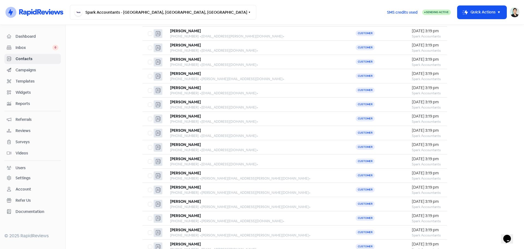
scroll to position [1275, 0]
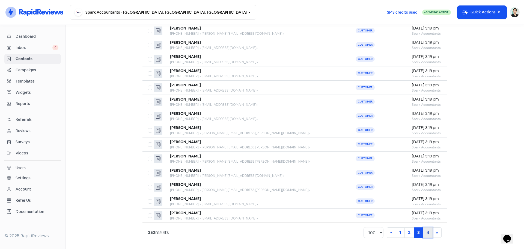
click at [425, 235] on link "4" at bounding box center [428, 232] width 10 height 10
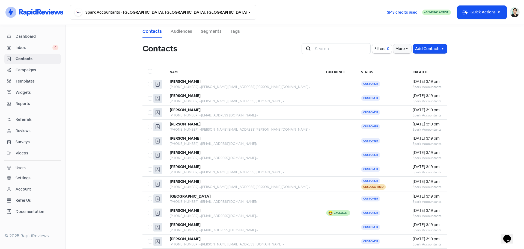
scroll to position [593, 0]
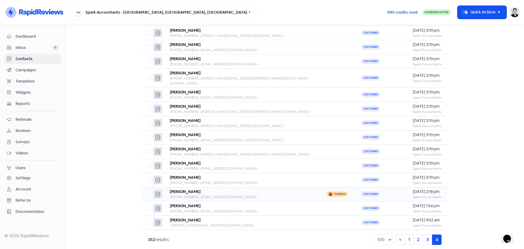
click at [326, 191] on div "Terrible" at bounding box center [337, 193] width 22 height 5
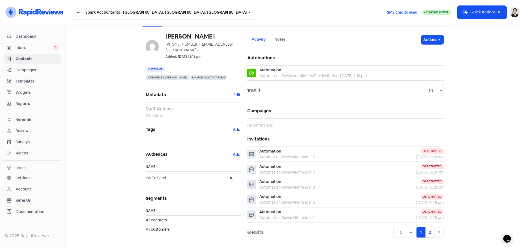
scroll to position [18, 0]
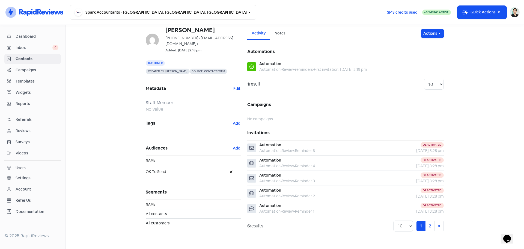
click at [29, 40] on link "Dashboard" at bounding box center [32, 36] width 57 height 10
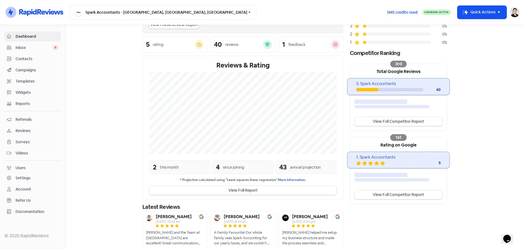
scroll to position [87, 0]
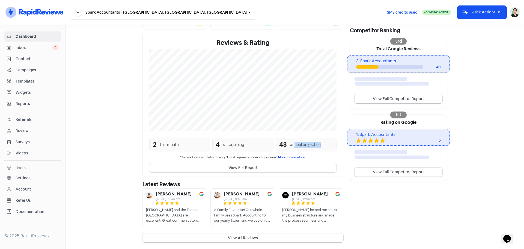
drag, startPoint x: 298, startPoint y: 147, endPoint x: 315, endPoint y: 148, distance: 17.0
click at [342, 148] on div "New Spark Accountants, led by Samantha, receives overwhelmingly positive review…" at bounding box center [243, 71] width 208 height 217
click at [315, 148] on div "43 annual projection" at bounding box center [306, 145] width 61 height 14
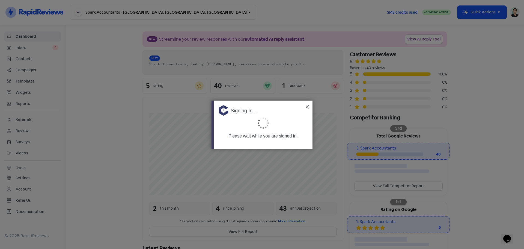
click at [308, 107] on img at bounding box center [307, 106] width 3 height 3
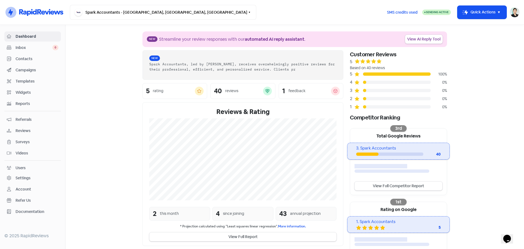
drag, startPoint x: 22, startPoint y: 59, endPoint x: 25, endPoint y: 59, distance: 3.0
click at [22, 59] on span "Contacts" at bounding box center [37, 59] width 43 height 6
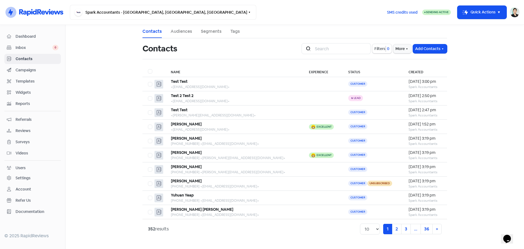
drag, startPoint x: 329, startPoint y: 55, endPoint x: 342, endPoint y: 49, distance: 14.2
click at [329, 55] on div "Icon For Search Filters 0 More Add Contacts" at bounding box center [374, 48] width 152 height 17
click at [342, 49] on input "search" at bounding box center [341, 48] width 59 height 11
type input "tenda"
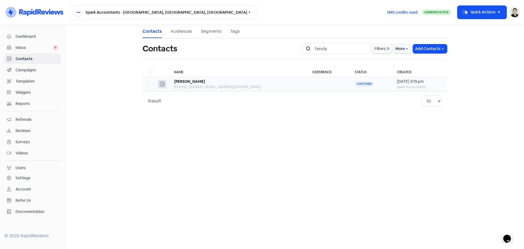
click at [350, 90] on td "Customer" at bounding box center [371, 84] width 42 height 14
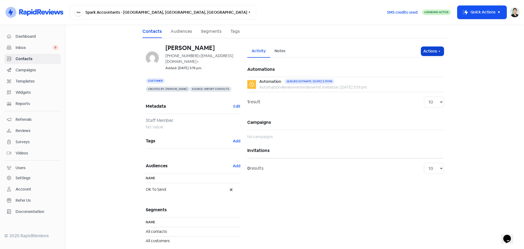
click at [437, 52] on icon "button" at bounding box center [439, 51] width 4 height 4
click at [338, 119] on h5 "Campaigns" at bounding box center [345, 122] width 197 height 15
click at [427, 54] on button "Actions" at bounding box center [432, 51] width 23 height 9
click at [422, 63] on button "Send invitation" at bounding box center [422, 63] width 43 height 11
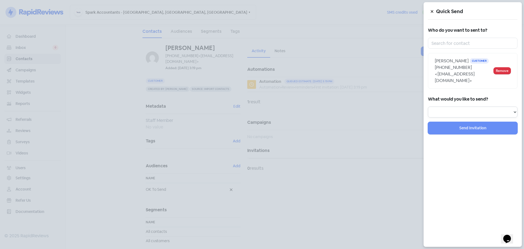
click at [475, 109] on select "Review Invitation Referral Invitation Survey Invitation Video Invitation" at bounding box center [473, 112] width 90 height 11
select select "review"
click at [428, 107] on select "Review Invitation Referral Invitation Survey Invitation Video Invitation" at bounding box center [473, 112] width 90 height 11
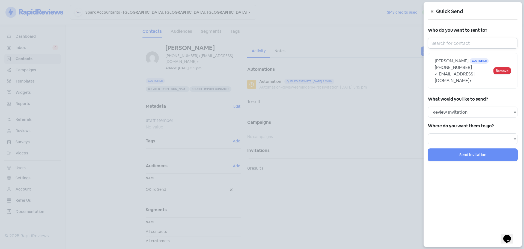
click at [477, 46] on input "text" at bounding box center [473, 43] width 90 height 11
click at [469, 133] on select "Review form: Google Form Review form: test" at bounding box center [473, 138] width 90 height 11
select select "1211"
click at [428, 133] on select "Review form: Google Form Review form: test" at bounding box center [473, 138] width 90 height 11
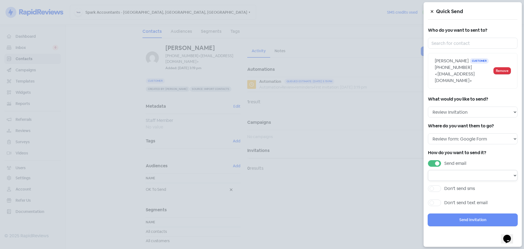
click at [462, 170] on select at bounding box center [473, 175] width 90 height 11
click at [506, 185] on div "Don't send sms" at bounding box center [473, 188] width 90 height 7
click at [456, 170] on select at bounding box center [473, 175] width 90 height 11
drag, startPoint x: 435, startPoint y: 158, endPoint x: 455, endPoint y: 168, distance: 22.0
click at [445, 160] on label "Send email" at bounding box center [456, 163] width 22 height 7
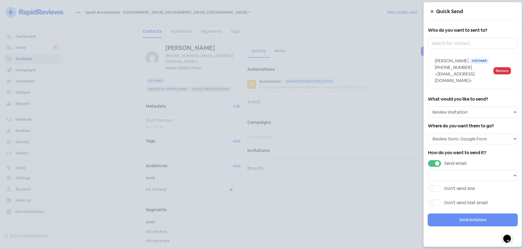
click at [445, 160] on input "Send email" at bounding box center [447, 162] width 4 height 4
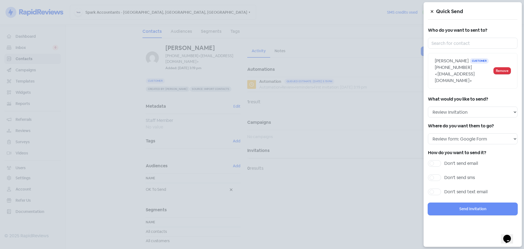
click at [445, 160] on label "Don't send email" at bounding box center [462, 163] width 34 height 7
click at [445, 160] on input "Don't send email" at bounding box center [447, 162] width 4 height 4
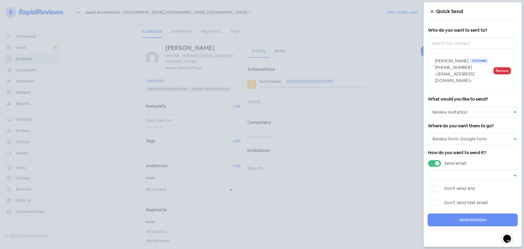
click at [445, 160] on label "Send email" at bounding box center [456, 163] width 22 height 7
click at [445, 160] on input "Send email" at bounding box center [447, 162] width 4 height 4
checkbox input "false"
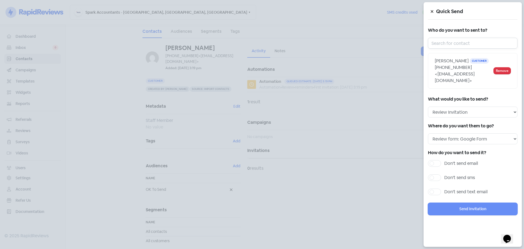
click at [467, 46] on input "text" at bounding box center [473, 43] width 90 height 11
click at [457, 67] on div "+61433261888 <tendaik@live.com.au>" at bounding box center [464, 74] width 59 height 20
click at [459, 75] on span "<tendaik@live.com.au>" at bounding box center [455, 77] width 40 height 12
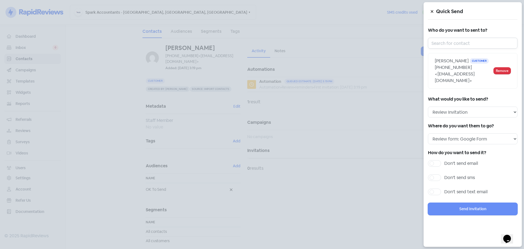
click at [470, 47] on input "text" at bounding box center [473, 43] width 90 height 11
click at [457, 46] on input "text" at bounding box center [473, 43] width 90 height 11
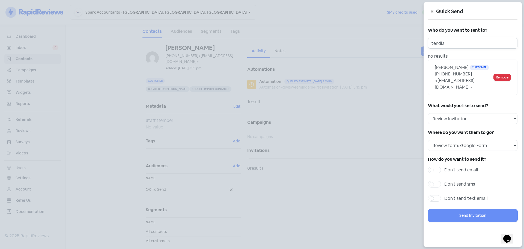
type input "tendia"
click at [452, 72] on div "+61433261888 <tendaik@live.com.au>" at bounding box center [464, 81] width 59 height 20
click at [462, 72] on div "+61433261888 <tendaik@live.com.au>" at bounding box center [464, 81] width 59 height 20
click at [458, 47] on input "tendia" at bounding box center [473, 43] width 90 height 11
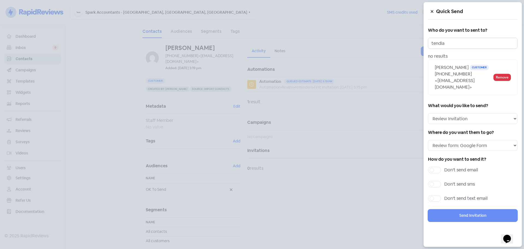
click at [458, 47] on input "tendia" at bounding box center [473, 43] width 90 height 11
drag, startPoint x: 453, startPoint y: 78, endPoint x: 448, endPoint y: 90, distance: 13.0
click at [452, 78] on span "<tendaik@live.com.au>" at bounding box center [455, 84] width 40 height 12
click at [468, 102] on h5 "What would you like to send?" at bounding box center [473, 106] width 90 height 8
click at [461, 78] on span "<tendaik@live.com.au>" at bounding box center [455, 84] width 40 height 12
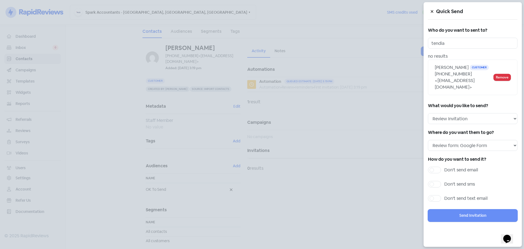
click at [480, 67] on span "Customer" at bounding box center [479, 67] width 19 height 5
click at [430, 13] on button at bounding box center [432, 12] width 8 height 10
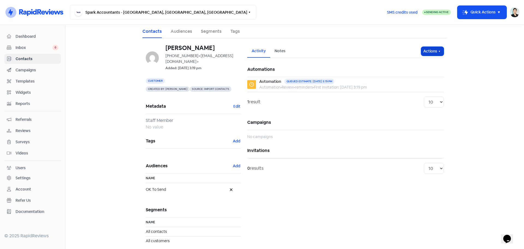
click at [430, 50] on button "Actions" at bounding box center [432, 51] width 23 height 9
click at [429, 61] on button "Send invitation" at bounding box center [422, 63] width 43 height 11
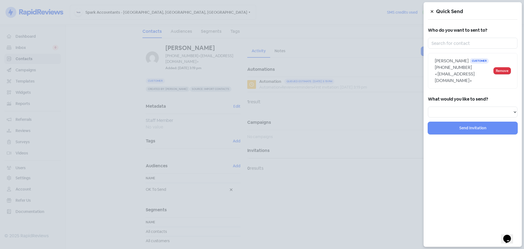
click at [472, 49] on div "Who do you want to sent to? Tendai Kanyimo Customer +61433261888 <tendaik@live.…" at bounding box center [473, 57] width 90 height 62
click at [453, 61] on span "Tendai Kanyimo" at bounding box center [452, 61] width 34 height 6
click at [481, 99] on div "What would you like to send? Review Invitation Referral Invitation Survey Invit…" at bounding box center [473, 106] width 90 height 22
drag, startPoint x: 478, startPoint y: 107, endPoint x: 478, endPoint y: 111, distance: 3.6
click at [478, 107] on select "Review Invitation Referral Invitation Survey Invitation Video Invitation" at bounding box center [473, 112] width 90 height 11
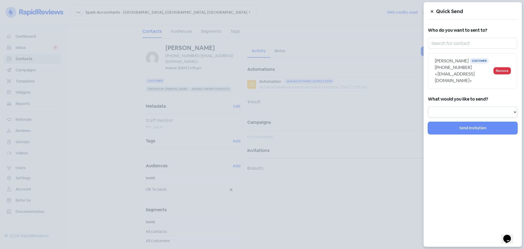
select select "review"
click at [428, 107] on select "Review Invitation Referral Invitation Survey Invitation Video Invitation" at bounding box center [473, 112] width 90 height 11
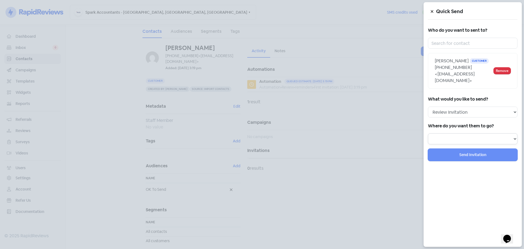
drag, startPoint x: 462, startPoint y: 135, endPoint x: 460, endPoint y: 137, distance: 3.2
click at [461, 135] on select at bounding box center [473, 138] width 90 height 11
select select "1211"
click at [428, 133] on select "Review form: Google Form Review form: test" at bounding box center [473, 138] width 90 height 11
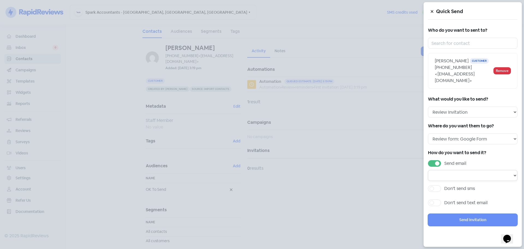
click at [451, 170] on select at bounding box center [473, 175] width 90 height 11
click at [461, 177] on div "How do you want to send it? Send email Don't send sms Don't send text email" at bounding box center [473, 179] width 90 height 61
click at [440, 175] on div "How do you want to send it? Send email Don't send sms Don't send text email" at bounding box center [473, 179] width 90 height 61
drag, startPoint x: 440, startPoint y: 175, endPoint x: 442, endPoint y: 170, distance: 4.9
click at [440, 175] on div "How do you want to send it? Send email Don't send sms Don't send text email" at bounding box center [473, 179] width 90 height 61
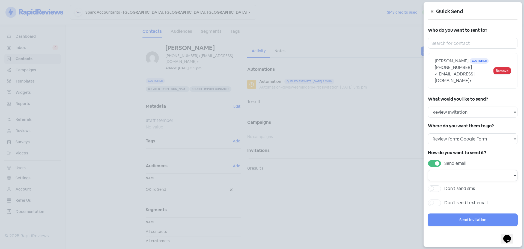
click at [442, 170] on select at bounding box center [473, 175] width 90 height 11
click at [495, 170] on select at bounding box center [473, 175] width 90 height 11
click at [499, 206] on div "Quick Send Who do you want to sent to? Tendai Kanyimo Customer +61433261888 <te…" at bounding box center [473, 124] width 98 height 244
click at [432, 11] on icon at bounding box center [432, 11] width 2 height 2
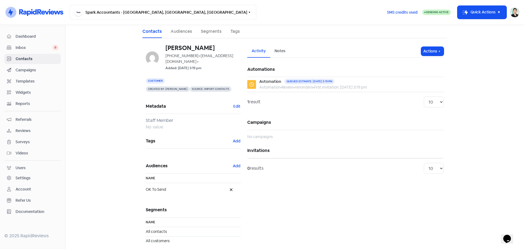
click at [280, 50] on div "Notes" at bounding box center [280, 51] width 11 height 6
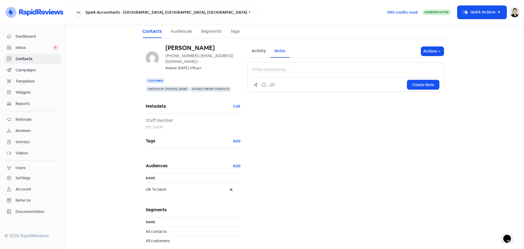
click at [255, 52] on div "Activity" at bounding box center [259, 51] width 14 height 6
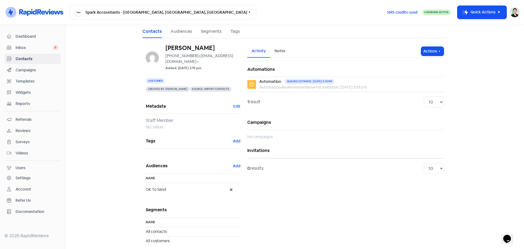
click at [428, 46] on div "Activity Notes Actions" at bounding box center [345, 51] width 197 height 13
click at [430, 49] on button "Actions" at bounding box center [432, 51] width 23 height 9
click at [429, 64] on button "Send invitation" at bounding box center [422, 63] width 43 height 11
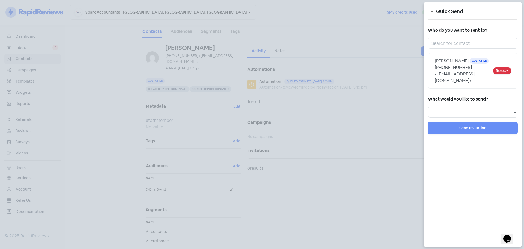
click at [478, 65] on div "+61433261888 <tendaik@live.com.au>" at bounding box center [464, 74] width 59 height 20
click at [470, 107] on select "Review Invitation Referral Invitation Survey Invitation Video Invitation" at bounding box center [473, 112] width 90 height 11
select select "video"
click at [428, 107] on select "Review Invitation Referral Invitation Survey Invitation Video Invitation" at bounding box center [473, 112] width 90 height 11
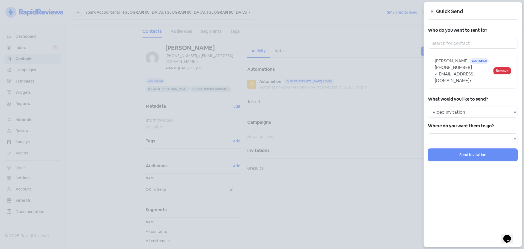
select select
drag, startPoint x: 462, startPoint y: 114, endPoint x: 462, endPoint y: 118, distance: 3.6
click at [462, 115] on div "Quick Send Who do you want to sent to? Tendai Kanyimo Customer +61433261888 <te…" at bounding box center [473, 124] width 98 height 244
drag, startPoint x: 460, startPoint y: 130, endPoint x: 460, endPoint y: 134, distance: 4.6
click at [460, 133] on select at bounding box center [473, 138] width 90 height 11
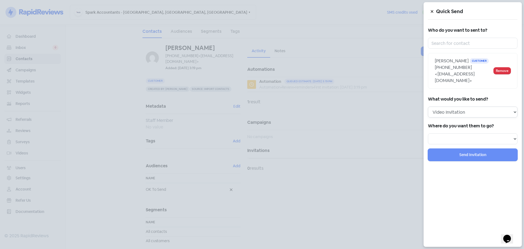
click at [471, 107] on select "Review Invitation Referral Invitation Survey Invitation Video Invitation" at bounding box center [473, 112] width 90 height 11
select select "review"
click at [428, 107] on select "Review Invitation Referral Invitation Survey Invitation Video Invitation" at bounding box center [473, 112] width 90 height 11
click at [463, 133] on select at bounding box center [473, 138] width 90 height 11
select select "1211"
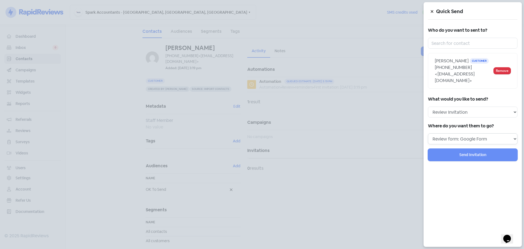
click at [428, 133] on select "Review form: Google Form Review form: test" at bounding box center [473, 138] width 90 height 11
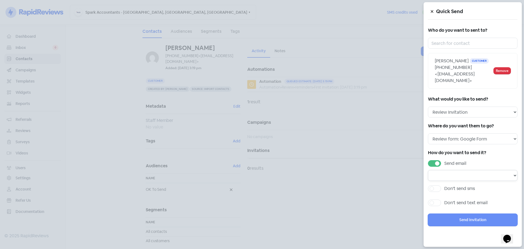
click at [450, 170] on select at bounding box center [473, 175] width 90 height 11
drag, startPoint x: 450, startPoint y: 166, endPoint x: 444, endPoint y: 161, distance: 8.4
click at [450, 170] on select at bounding box center [473, 175] width 90 height 11
click at [445, 160] on label "Send email" at bounding box center [456, 163] width 22 height 7
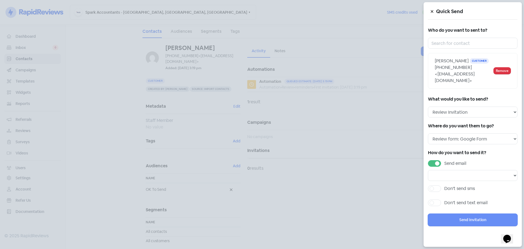
click at [445, 160] on input "Send email" at bounding box center [447, 162] width 4 height 4
checkbox input "false"
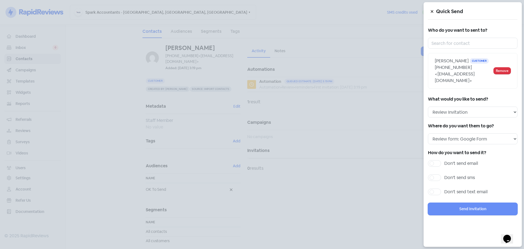
click at [445, 174] on label "Don't send sms" at bounding box center [460, 177] width 31 height 7
click at [445, 174] on input "Don't send sms" at bounding box center [447, 176] width 4 height 4
checkbox input "true"
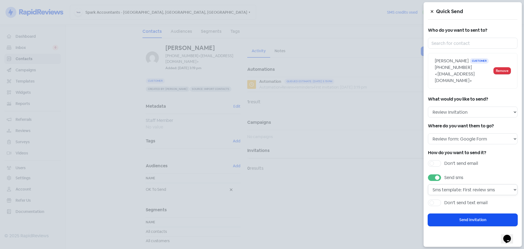
click at [435, 184] on select "Sms template: First review sms" at bounding box center [473, 189] width 90 height 11
drag, startPoint x: 435, startPoint y: 181, endPoint x: 435, endPoint y: 162, distance: 18.8
click at [435, 184] on select "Sms template: First review sms" at bounding box center [473, 189] width 90 height 11
click at [445, 160] on label "Don't send email" at bounding box center [462, 163] width 34 height 7
click at [445, 160] on input "Don't send email" at bounding box center [447, 162] width 4 height 4
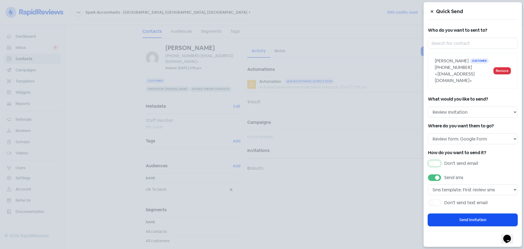
checkbox input "true"
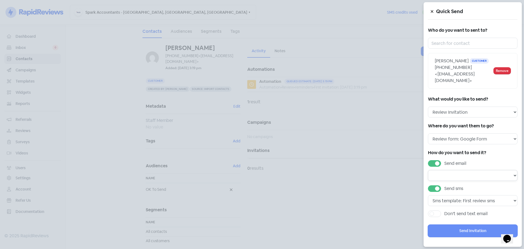
click at [452, 173] on select at bounding box center [473, 175] width 90 height 11
click at [452, 178] on div "How do you want to send it? Send email Send sms Sms template: First review sms …" at bounding box center [473, 185] width 90 height 72
click at [454, 170] on select at bounding box center [473, 175] width 90 height 11
drag, startPoint x: 451, startPoint y: 181, endPoint x: 452, endPoint y: 177, distance: 3.3
click at [451, 185] on label "Send sms" at bounding box center [454, 188] width 19 height 7
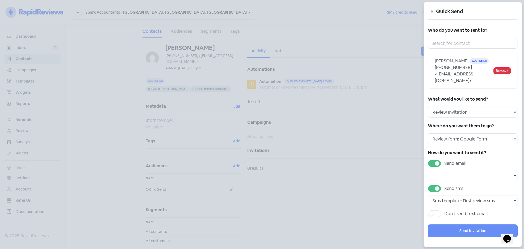
click at [448, 185] on input "Send sms" at bounding box center [447, 187] width 4 height 4
checkbox input "false"
select select
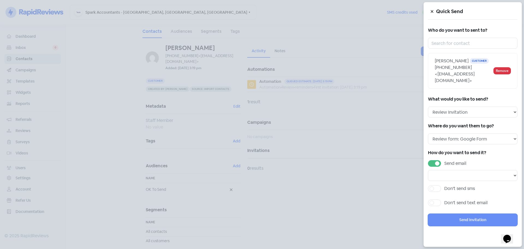
click at [453, 175] on div "How do you want to send it? Send email Don't send sms Don't send text email" at bounding box center [473, 179] width 90 height 61
click at [456, 170] on select at bounding box center [473, 175] width 90 height 11
click at [451, 185] on label "Don't send sms" at bounding box center [460, 188] width 31 height 7
click at [448, 185] on input "Don't send sms" at bounding box center [447, 187] width 4 height 4
checkbox input "true"
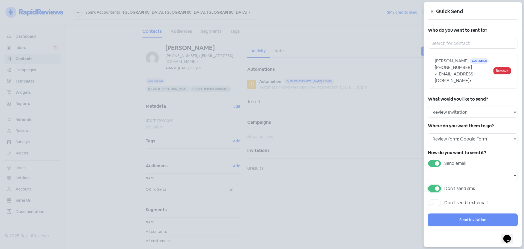
select select
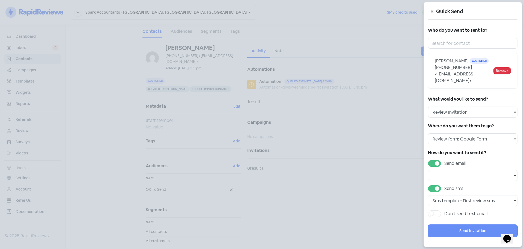
click at [460, 163] on div "Send email" at bounding box center [473, 170] width 90 height 21
click at [460, 170] on select at bounding box center [473, 175] width 90 height 11
click at [445, 160] on label "Send email" at bounding box center [456, 163] width 22 height 7
click at [445, 160] on input "Send email" at bounding box center [447, 162] width 4 height 4
checkbox input "false"
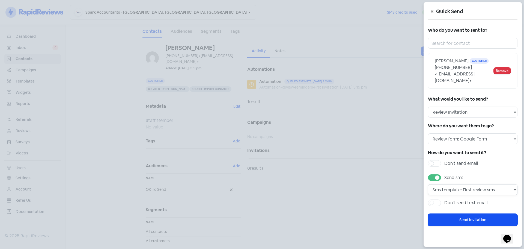
click at [484, 186] on select "Sms template: First review sms" at bounding box center [473, 189] width 90 height 11
click at [478, 216] on button "Send Invitation" at bounding box center [473, 220] width 90 height 12
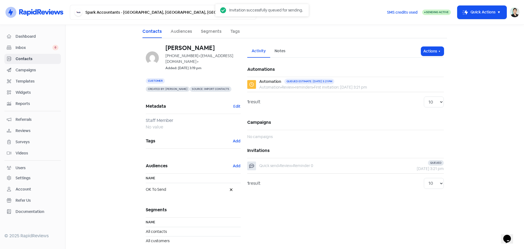
click at [374, 120] on h5 "Campaigns" at bounding box center [345, 122] width 197 height 15
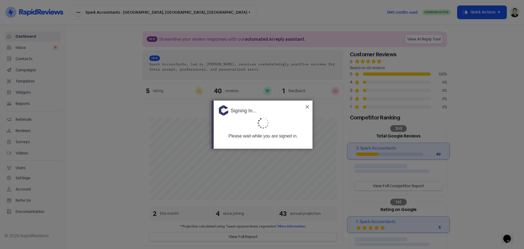
click at [308, 108] on img at bounding box center [307, 106] width 3 height 3
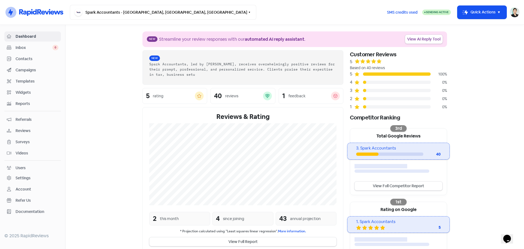
click at [35, 62] on div "Contacts" at bounding box center [33, 59] width 52 height 6
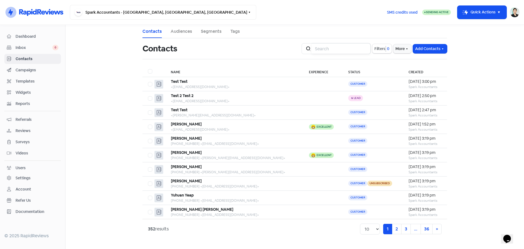
click at [353, 48] on input "search" at bounding box center [341, 48] width 59 height 11
type input "josie"
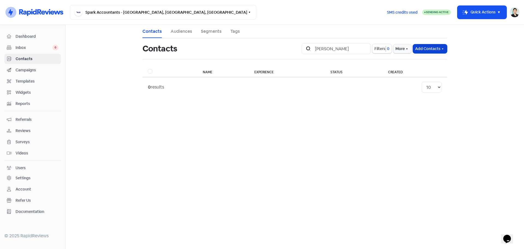
click at [437, 49] on button "Add Contacts" at bounding box center [430, 48] width 34 height 9
click at [430, 62] on button "Add a contact" at bounding box center [415, 60] width 64 height 11
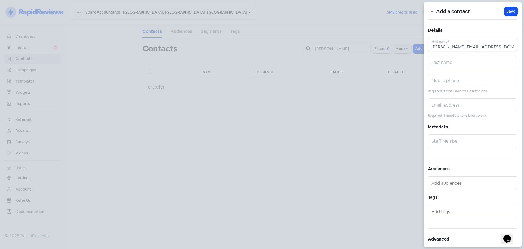
click at [472, 46] on input "[PERSON_NAME][EMAIL_ADDRESS][DOMAIN_NAME]" at bounding box center [473, 45] width 90 height 14
click at [466, 42] on input "[PERSON_NAME][EMAIL_ADDRESS][DOMAIN_NAME]" at bounding box center [473, 45] width 90 height 14
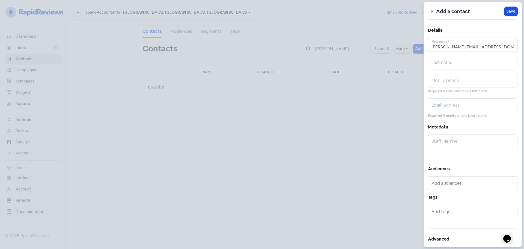
paste input "Tomisich, Josie"
click at [442, 48] on input "Tomisich, Josie" at bounding box center [473, 45] width 90 height 14
type input ", Josie"
click at [446, 62] on input "text" at bounding box center [473, 63] width 90 height 14
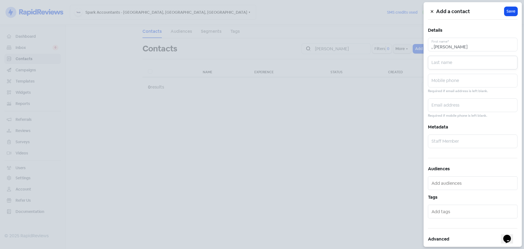
paste input "Tomisich"
type input "Tomisich"
drag, startPoint x: 408, startPoint y: 48, endPoint x: 386, endPoint y: 49, distance: 21.9
click at [388, 249] on div "Add a contact Icon For Loading Save Details , Josie First name* Tomisich Last n…" at bounding box center [262, 249] width 524 height 0
click at [458, 43] on input "Josie" at bounding box center [473, 45] width 90 height 14
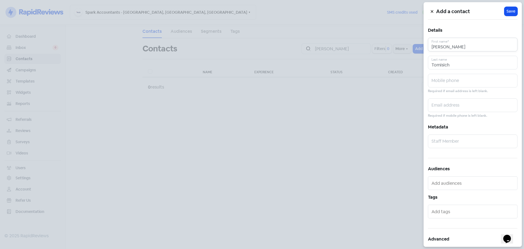
type input "Josie"
click at [459, 66] on input "Tomisich" at bounding box center [473, 63] width 90 height 14
drag, startPoint x: 457, startPoint y: 83, endPoint x: 457, endPoint y: 87, distance: 4.1
click at [457, 83] on input "text" at bounding box center [473, 81] width 90 height 14
drag, startPoint x: 474, startPoint y: 96, endPoint x: 473, endPoint y: 81, distance: 14.5
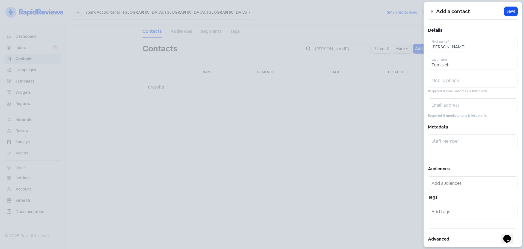
click at [474, 96] on div "Add a contact Icon For Loading Save Details Josie First name* Tomisich Last nam…" at bounding box center [473, 124] width 98 height 244
drag, startPoint x: 473, startPoint y: 81, endPoint x: 469, endPoint y: 80, distance: 3.8
click at [473, 81] on input "text" at bounding box center [473, 81] width 90 height 14
paste input "osiet555@outlook.com"
type input "josiet555@outlook.com"
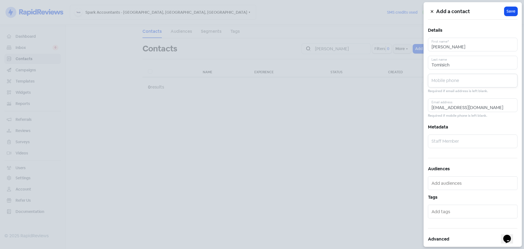
click at [466, 78] on input "text" at bounding box center [473, 81] width 90 height 14
paste input "0431 182 662"
type input "0431 182 662"
click at [494, 91] on div "0431 182 662 Mobile phone Required if email address is left blank." at bounding box center [473, 84] width 90 height 20
click at [468, 138] on input "text" at bounding box center [473, 141] width 90 height 14
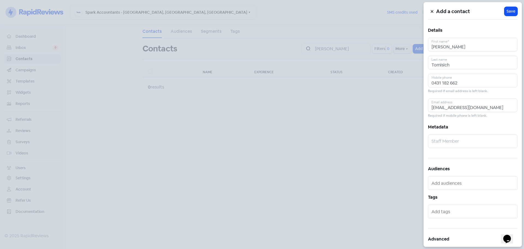
click at [457, 186] on input "text" at bounding box center [474, 183] width 84 height 9
click at [457, 143] on input "text" at bounding box center [473, 141] width 90 height 14
type input "Mitchell"
click at [459, 177] on div at bounding box center [473, 183] width 90 height 14
click at [460, 188] on div at bounding box center [473, 183] width 90 height 14
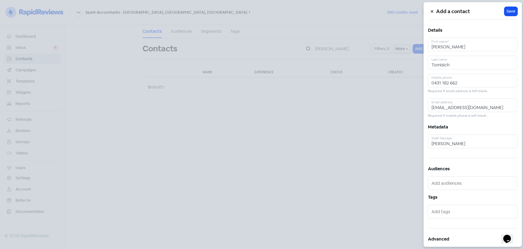
click at [464, 180] on input "text" at bounding box center [474, 183] width 84 height 9
click at [447, 201] on span "OK To Send" at bounding box center [459, 202] width 59 height 7
click at [457, 198] on h5 "Tags" at bounding box center [473, 197] width 90 height 8
click at [453, 211] on input "text" at bounding box center [474, 211] width 84 height 9
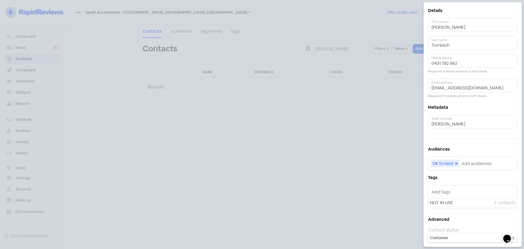
click at [456, 218] on h5 "Advanced" at bounding box center [473, 219] width 90 height 8
click at [452, 239] on select "Customer Lead" at bounding box center [473, 237] width 90 height 9
click at [428, 233] on select "Customer Lead" at bounding box center [473, 237] width 90 height 9
click at [459, 214] on div "Add a contact Icon For Loading Save Details Josie First name* Tomisich Last nam…" at bounding box center [473, 124] width 98 height 244
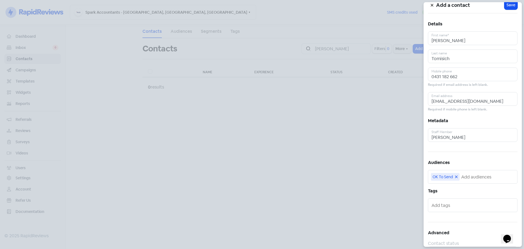
scroll to position [0, 0]
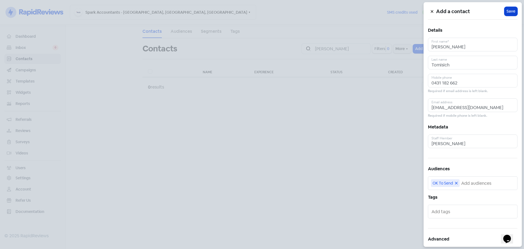
click at [507, 13] on span "Save" at bounding box center [511, 11] width 9 height 6
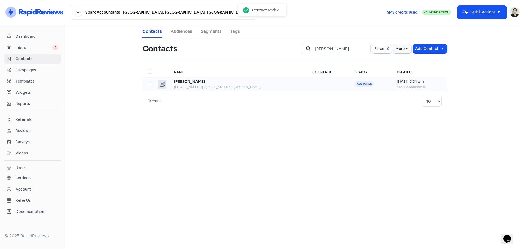
click at [184, 85] on div "[PHONE_NUMBER] <[EMAIL_ADDRESS][DOMAIN_NAME]>" at bounding box center [238, 86] width 128 height 5
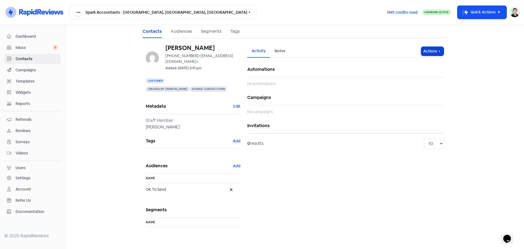
click at [433, 51] on button "Actions" at bounding box center [432, 51] width 23 height 9
drag, startPoint x: 317, startPoint y: 80, endPoint x: 304, endPoint y: 82, distance: 13.0
click at [317, 80] on div "No automations" at bounding box center [345, 82] width 197 height 10
click at [50, 47] on span "Inbox" at bounding box center [34, 48] width 37 height 6
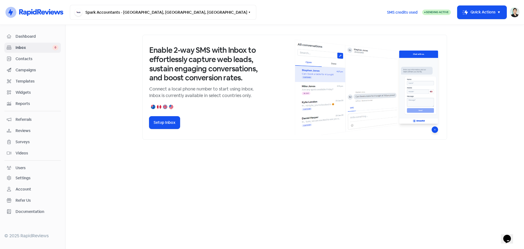
click at [32, 96] on link "Widgets" at bounding box center [32, 92] width 57 height 10
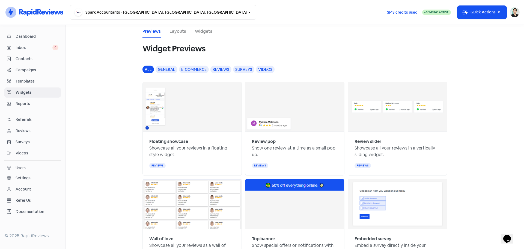
click at [34, 84] on span "Templates" at bounding box center [37, 81] width 43 height 6
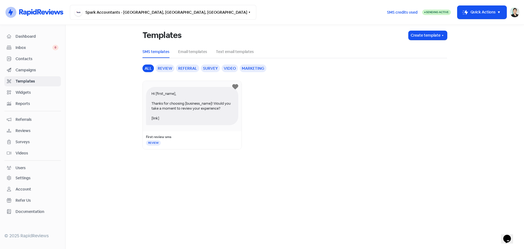
click at [35, 69] on span "Campaigns" at bounding box center [37, 70] width 43 height 6
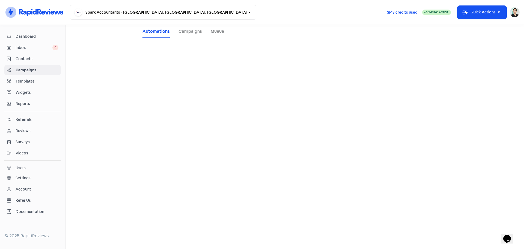
click at [35, 58] on span "Contacts" at bounding box center [37, 59] width 43 height 6
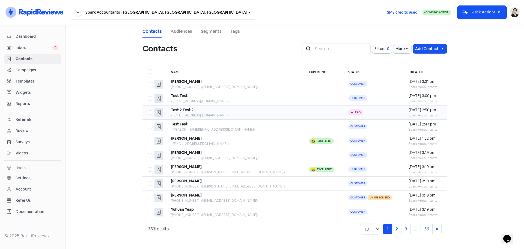
click at [229, 118] on td "Test 2 Test 2 <mburton88@live.com>" at bounding box center [234, 112] width 138 height 14
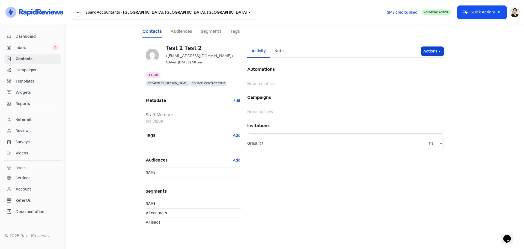
click at [434, 50] on button "Actions" at bounding box center [432, 51] width 23 height 9
click at [287, 51] on div "Notes" at bounding box center [280, 51] width 20 height 13
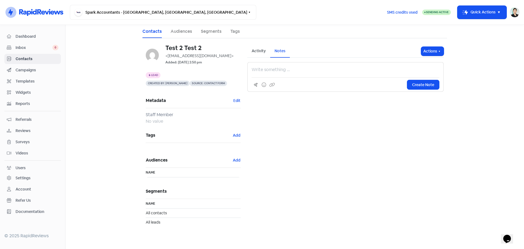
drag, startPoint x: 255, startPoint y: 49, endPoint x: 401, endPoint y: 52, distance: 146.1
click at [256, 49] on div "Activity" at bounding box center [259, 51] width 14 height 6
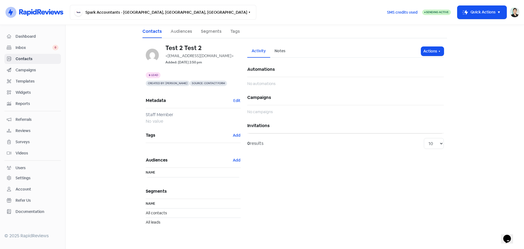
drag, startPoint x: 447, startPoint y: 50, endPoint x: 440, endPoint y: 51, distance: 7.6
click at [446, 50] on div "Activity Notes Actions Automations No automations Campaigns No campaigns Invita…" at bounding box center [345, 139] width 203 height 188
click at [433, 51] on button "Actions" at bounding box center [432, 51] width 23 height 9
click at [421, 70] on button "Edit details" at bounding box center [422, 74] width 43 height 11
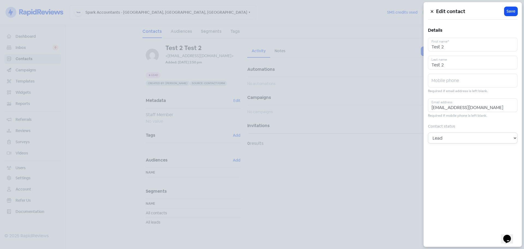
drag, startPoint x: 511, startPoint y: 142, endPoint x: 489, endPoint y: 141, distance: 22.2
click at [510, 142] on select "Customer Lead" at bounding box center [473, 137] width 90 height 11
select select "0"
click at [428, 132] on select "Customer Lead" at bounding box center [473, 137] width 90 height 11
click at [428, 11] on button at bounding box center [432, 12] width 8 height 10
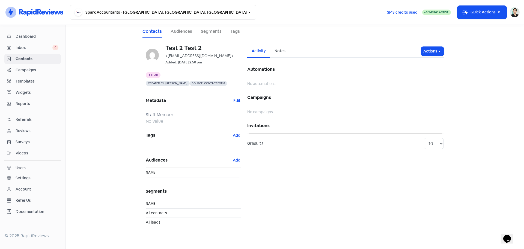
click at [98, 88] on main "Contacts Audiences Segments Tags Test 2 Test 2 <mburton88@live.com> Added: 1 Oc…" at bounding box center [295, 137] width 459 height 224
drag, startPoint x: 20, startPoint y: 52, endPoint x: 22, endPoint y: 58, distance: 6.7
click at [20, 52] on link "Inbox 0" at bounding box center [32, 48] width 57 height 10
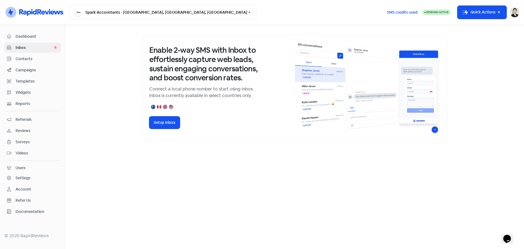
click at [22, 58] on span "Contacts" at bounding box center [37, 59] width 43 height 6
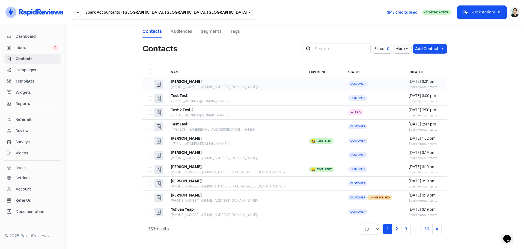
click at [224, 84] on div "[PHONE_NUMBER] <[EMAIL_ADDRESS][DOMAIN_NAME]>" at bounding box center [234, 86] width 127 height 5
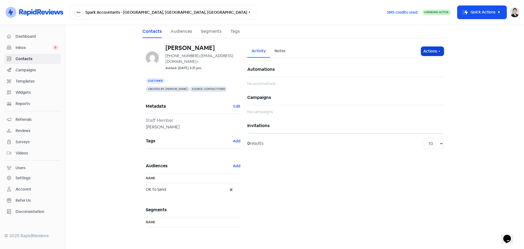
click at [431, 54] on button "Actions" at bounding box center [432, 51] width 23 height 9
click at [232, 203] on h5 "Segments" at bounding box center [193, 209] width 95 height 15
click at [42, 62] on div "Contacts" at bounding box center [33, 59] width 52 height 6
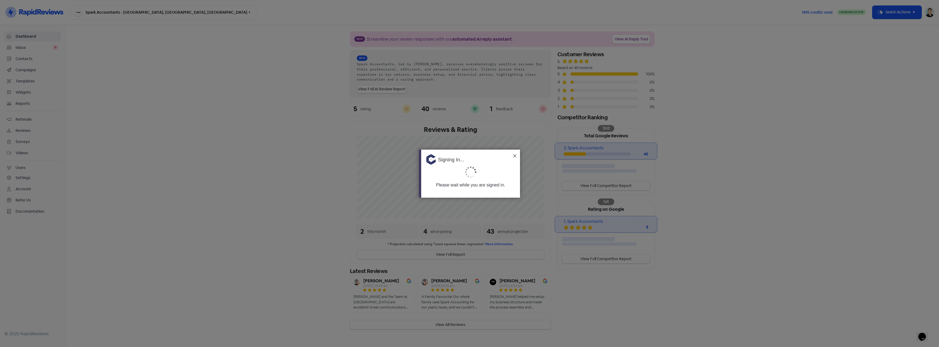
click at [515, 157] on img at bounding box center [514, 155] width 3 height 3
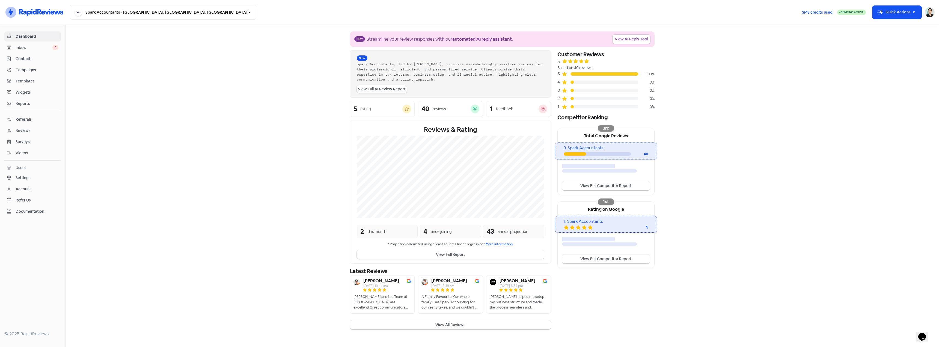
click at [20, 60] on span "Contacts" at bounding box center [37, 59] width 43 height 6
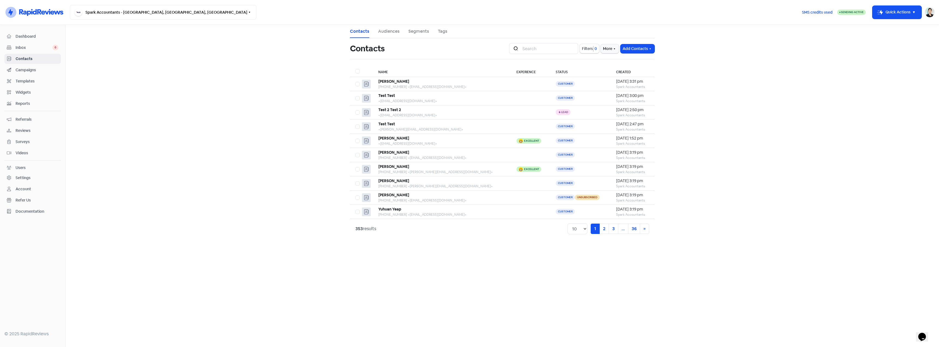
click at [524, 56] on div "Icon For Search Filters 0 More Add Contacts" at bounding box center [582, 48] width 152 height 17
drag, startPoint x: 533, startPoint y: 55, endPoint x: 539, endPoint y: 52, distance: 7.1
click at [524, 55] on div "Icon For Search Filters 0 More Add Contacts" at bounding box center [582, 48] width 152 height 17
click at [524, 52] on input "search" at bounding box center [548, 48] width 59 height 11
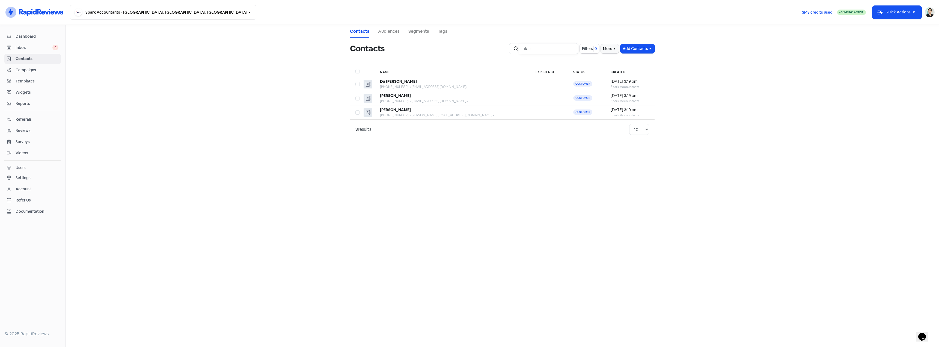
click at [524, 49] on input "clair" at bounding box center [548, 48] width 59 height 11
type input "brown"
click at [524, 73] on main "Contacts Audiences Segments Tags Contacts Icon For Search brown Filters 0 More …" at bounding box center [503, 186] width 874 height 322
click at [524, 51] on button "Add Contacts" at bounding box center [638, 48] width 34 height 9
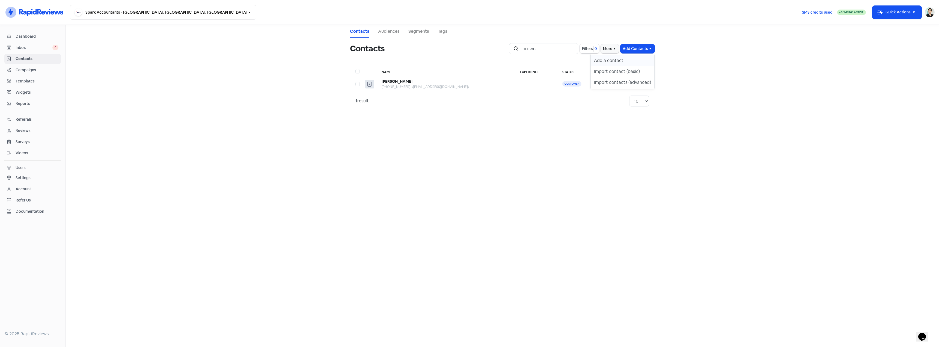
click at [524, 62] on button "Add a contact" at bounding box center [623, 60] width 64 height 11
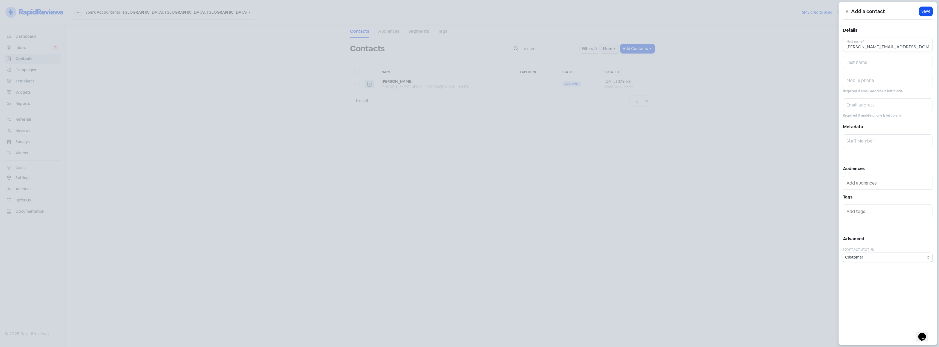
click at [524, 48] on input "[PERSON_NAME][EMAIL_ADDRESS][DOMAIN_NAME]" at bounding box center [888, 45] width 90 height 14
paste input "[PERSON_NAME]"
click at [524, 47] on input "[PERSON_NAME]@sparkaccountants.com.[PERSON_NAME]" at bounding box center [888, 45] width 90 height 14
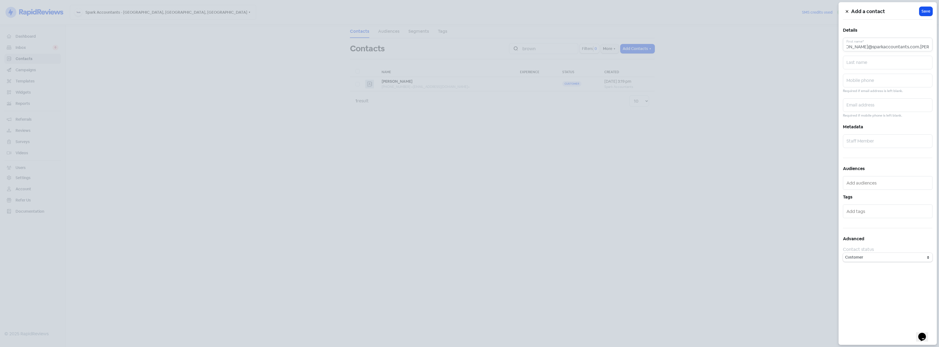
click at [524, 47] on input "[PERSON_NAME]@sparkaccountants.com.[PERSON_NAME]" at bounding box center [888, 45] width 90 height 14
click at [524, 47] on input "samantha@sparkaccountants.com.Christopher" at bounding box center [888, 45] width 90 height 14
paste input "text"
type input "Christopher"
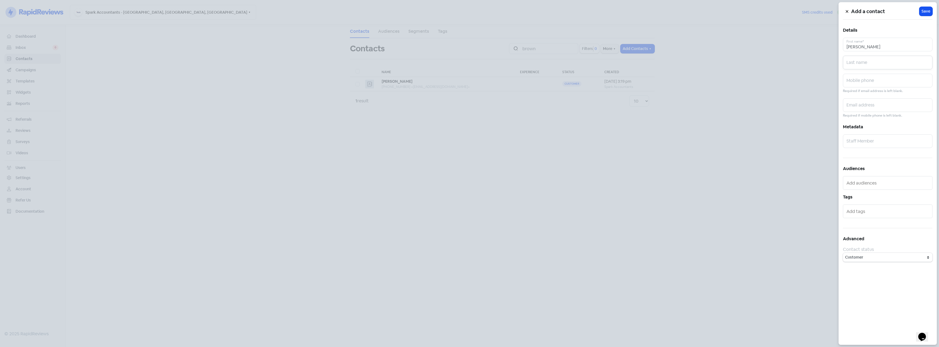
click at [524, 62] on input "text" at bounding box center [888, 63] width 90 height 14
paste input "Brown"
type input "Brown"
click at [524, 81] on input "text" at bounding box center [888, 81] width 90 height 14
paste input "0416 350 252"
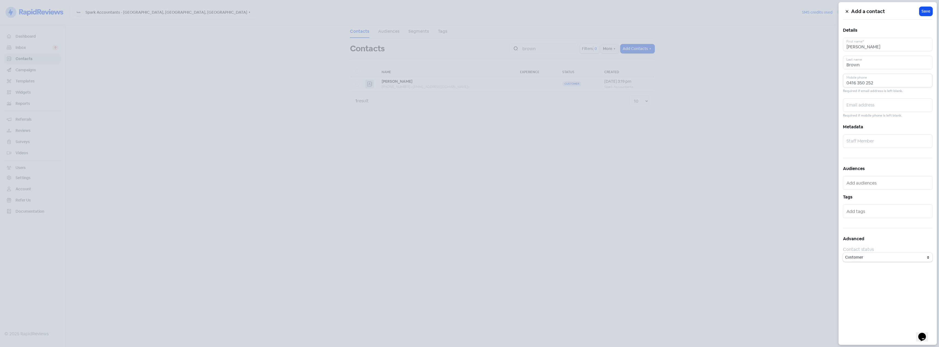
type input "0416 350 252"
click at [524, 111] on input "text" at bounding box center [888, 105] width 90 height 14
paste input "christopher.brown@live.com.au"
type input "christopher.brown@live.com.au"
click at [524, 143] on input "text" at bounding box center [888, 141] width 90 height 14
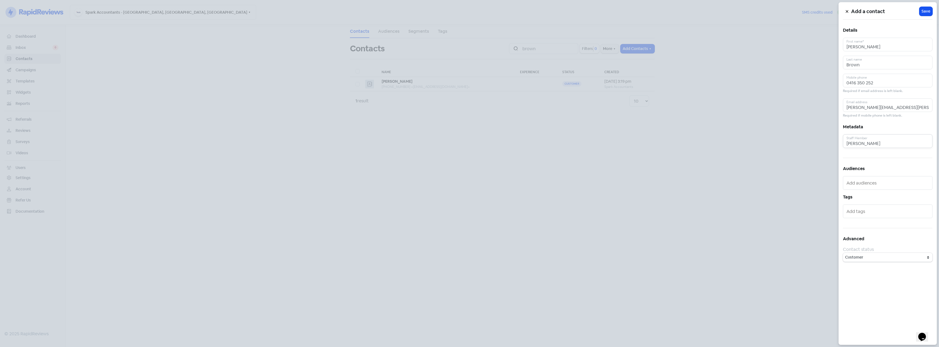
type input "Mitchell"
click at [524, 188] on div at bounding box center [888, 183] width 90 height 14
click at [524, 182] on input "text" at bounding box center [889, 183] width 84 height 9
click at [524, 201] on span "OK To Send" at bounding box center [874, 202] width 59 height 7
click at [524, 217] on div at bounding box center [888, 212] width 90 height 14
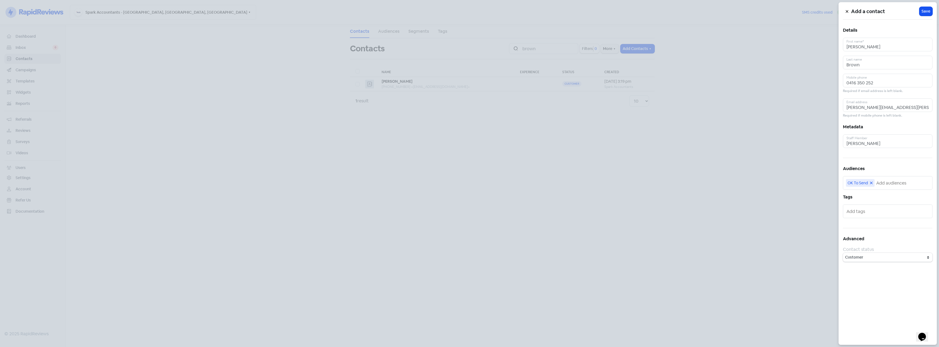
click at [524, 213] on input "text" at bounding box center [889, 211] width 84 height 9
click at [524, 237] on h5 "Advanced" at bounding box center [888, 239] width 90 height 8
click at [524, 249] on div "Add a contact Icon For Loading Save Details Christopher First name* Brown Last …" at bounding box center [888, 173] width 98 height 343
click at [524, 12] on span "Save" at bounding box center [926, 11] width 9 height 6
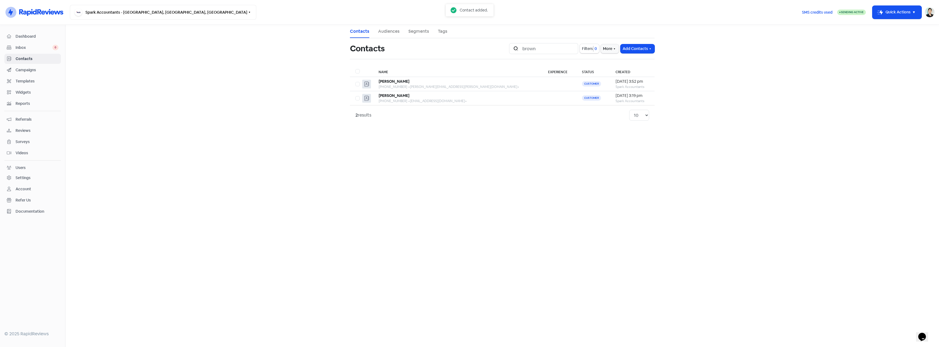
drag, startPoint x: 397, startPoint y: 156, endPoint x: 401, endPoint y: 145, distance: 11.9
click at [401, 156] on main "Contacts Audiences Segments Tags Contacts Icon For Search brown Filters 0 More …" at bounding box center [503, 186] width 874 height 322
click at [404, 79] on b "[PERSON_NAME]" at bounding box center [394, 81] width 31 height 5
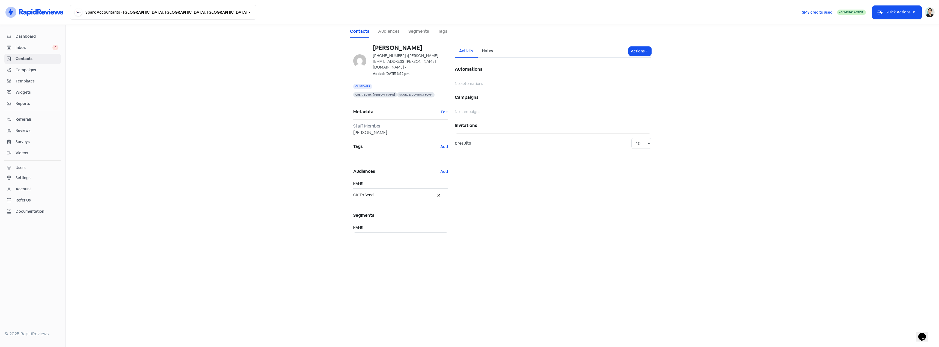
click at [49, 49] on span "Inbox" at bounding box center [34, 48] width 37 height 6
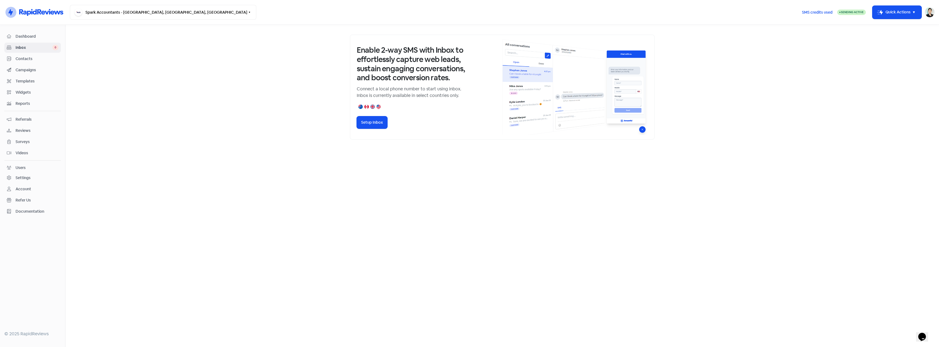
drag, startPoint x: 30, startPoint y: 59, endPoint x: 31, endPoint y: 63, distance: 3.6
click at [30, 59] on span "Contacts" at bounding box center [37, 59] width 43 height 6
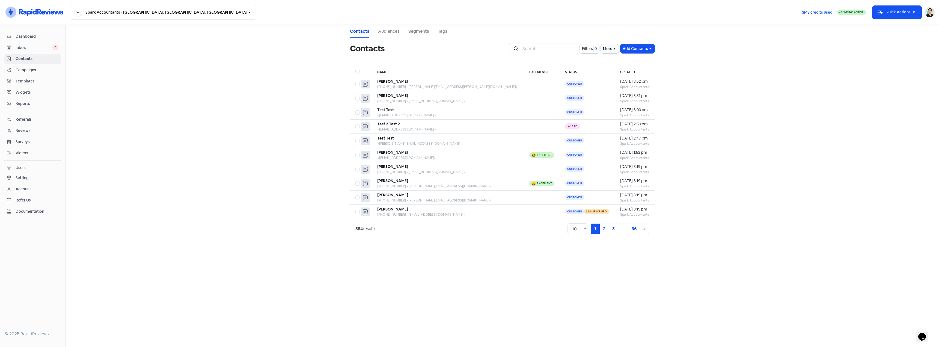
click at [273, 118] on main "Contacts Audiences Segments Tags Contacts Icon For Search Filters 0 More Add Co…" at bounding box center [503, 186] width 874 height 322
click at [524, 70] on th "Status" at bounding box center [587, 71] width 55 height 11
click at [524, 45] on button "Add Contacts" at bounding box center [638, 48] width 34 height 9
drag, startPoint x: 427, startPoint y: 34, endPoint x: 506, endPoint y: 57, distance: 82.2
click at [427, 34] on link "Segments" at bounding box center [419, 31] width 21 height 7
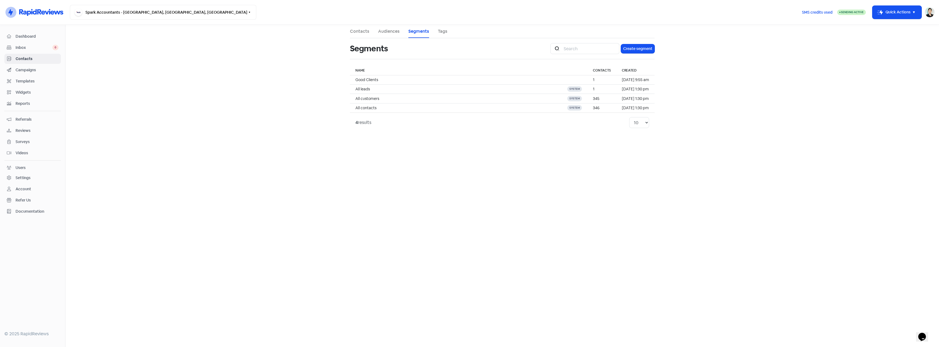
click at [376, 34] on ul "Contacts Audiences Segments Tags" at bounding box center [502, 31] width 305 height 13
click at [392, 32] on link "Audiences" at bounding box center [389, 31] width 22 height 7
click at [409, 32] on link "Segments" at bounding box center [419, 31] width 21 height 7
click at [364, 88] on span "All leads" at bounding box center [363, 89] width 14 height 5
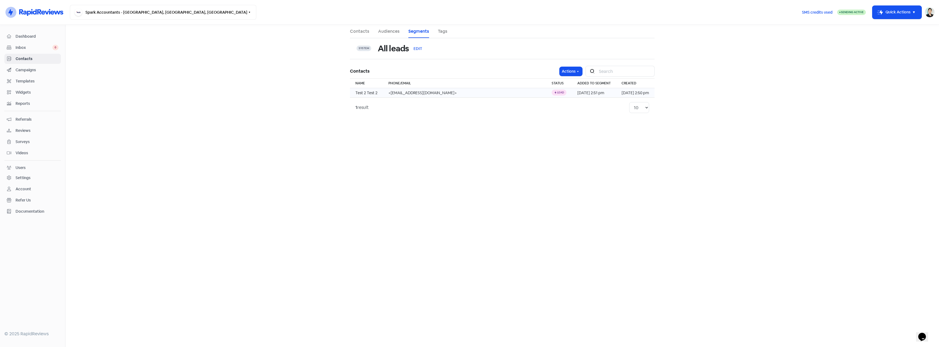
click at [419, 96] on td "<[EMAIL_ADDRESS][DOMAIN_NAME]>" at bounding box center [464, 93] width 163 height 10
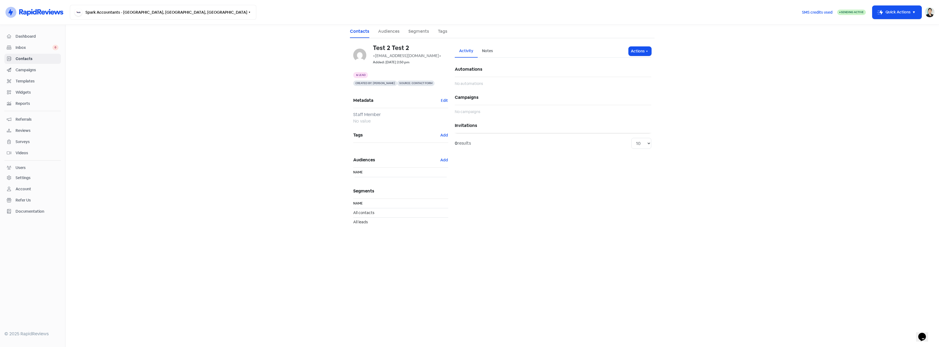
click at [33, 46] on span "Inbox" at bounding box center [34, 48] width 37 height 6
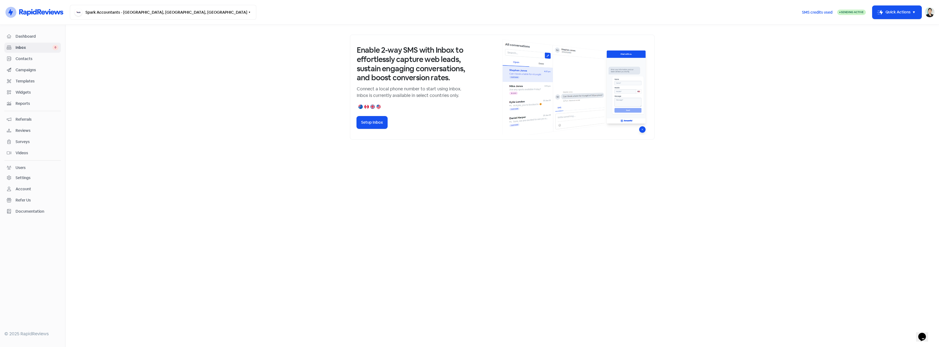
click at [474, 175] on div at bounding box center [503, 186] width 874 height 322
click at [42, 54] on link "Contacts" at bounding box center [32, 59] width 57 height 10
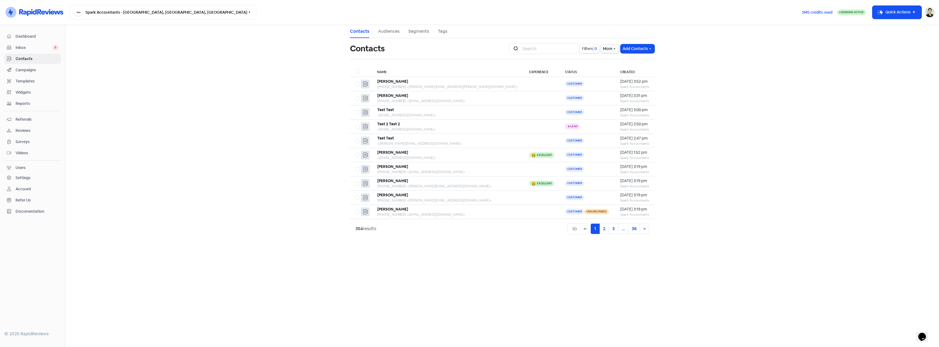
click at [42, 50] on span "Inbox" at bounding box center [34, 48] width 37 height 6
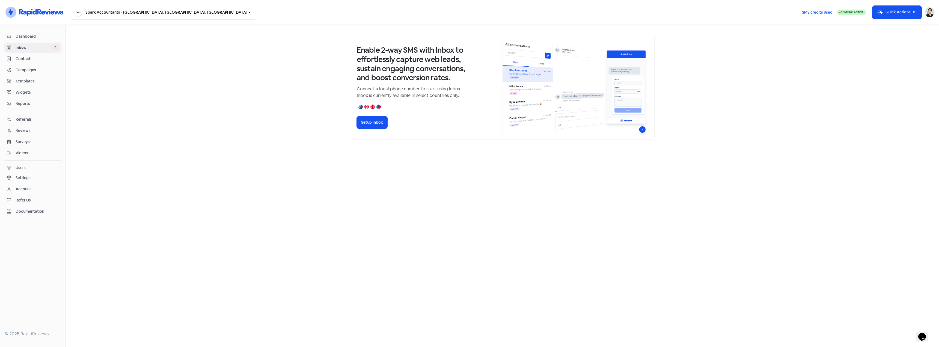
drag, startPoint x: 46, startPoint y: 31, endPoint x: 41, endPoint y: 39, distance: 9.7
click at [46, 31] on nav "Dashboard Inbox 0 Contacts Campaigns Templates Widgets Reports Referrals Review…" at bounding box center [33, 186] width 66 height 322
click at [44, 32] on link "Dashboard" at bounding box center [32, 36] width 57 height 10
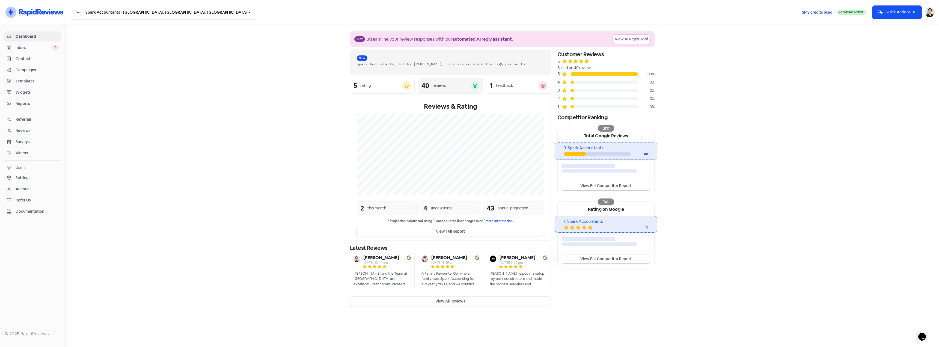
click at [466, 83] on div "reviews" at bounding box center [452, 86] width 38 height 6
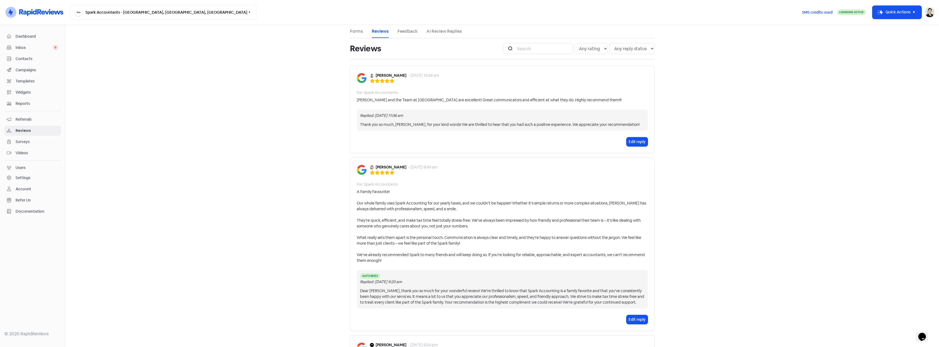
click at [31, 70] on span "Campaigns" at bounding box center [37, 70] width 43 height 6
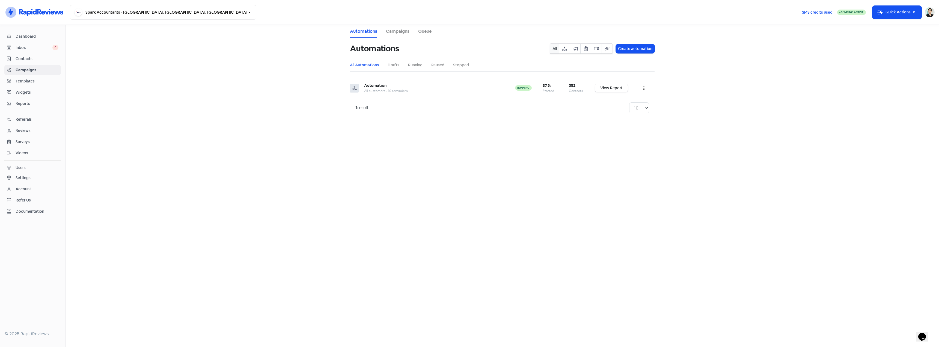
click at [524, 249] on main "Automations Campaigns Queue Automations All Create automation All Automations D…" at bounding box center [503, 186] width 874 height 322
click at [213, 122] on main "Automations Campaigns Queue Automations All Create automation All Automations D…" at bounding box center [503, 186] width 874 height 322
drag, startPoint x: 205, startPoint y: 174, endPoint x: 213, endPoint y: 183, distance: 12.4
click at [205, 175] on main "Automations Campaigns Queue Automations All Create automation All Automations D…" at bounding box center [503, 186] width 874 height 322
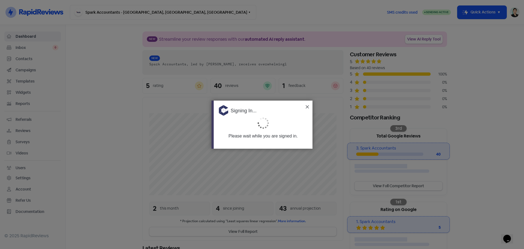
click at [307, 106] on img at bounding box center [307, 106] width 3 height 3
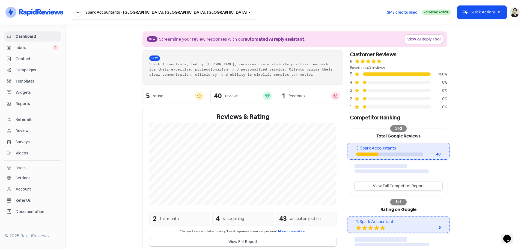
click at [29, 61] on span "Contacts" at bounding box center [37, 59] width 43 height 6
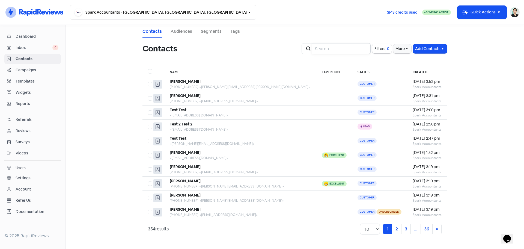
click at [348, 50] on input "search" at bounding box center [341, 48] width 59 height 11
type input "[PERSON_NAME]"
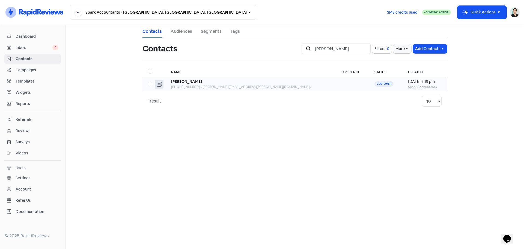
click at [335, 81] on td at bounding box center [352, 84] width 34 height 14
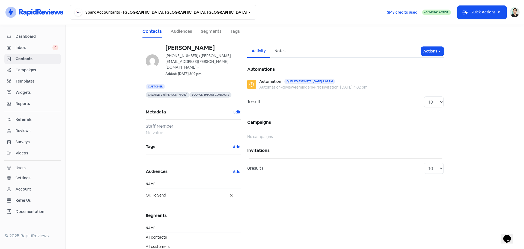
click at [41, 57] on span "Contacts" at bounding box center [37, 59] width 43 height 6
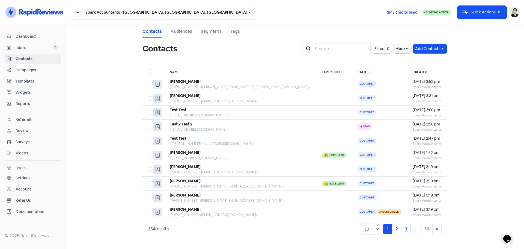
click at [37, 47] on span "Inbox" at bounding box center [34, 48] width 37 height 6
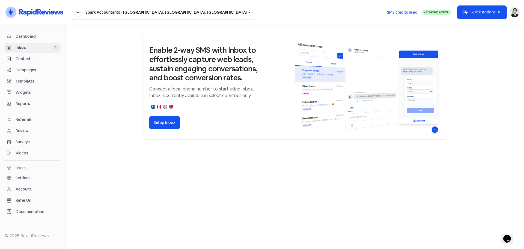
click at [28, 61] on span "Contacts" at bounding box center [37, 59] width 43 height 6
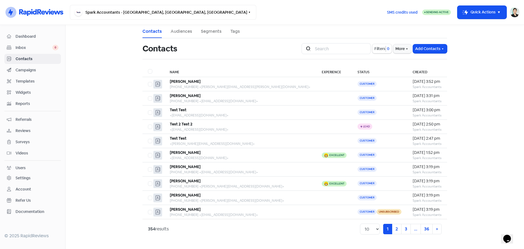
click at [28, 53] on div "Dashboard Inbox 0 Contacts Campaigns Templates Widgets Reports Referrals Review…" at bounding box center [32, 123] width 57 height 185
click at [33, 45] on span "Inbox" at bounding box center [34, 48] width 37 height 6
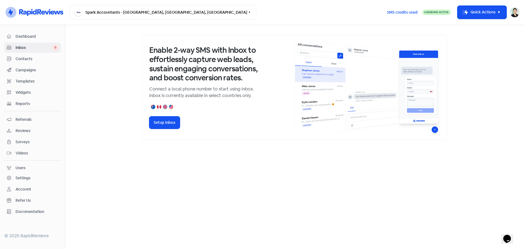
click at [27, 59] on span "Contacts" at bounding box center [37, 59] width 43 height 6
